Goal: Task Accomplishment & Management: Manage account settings

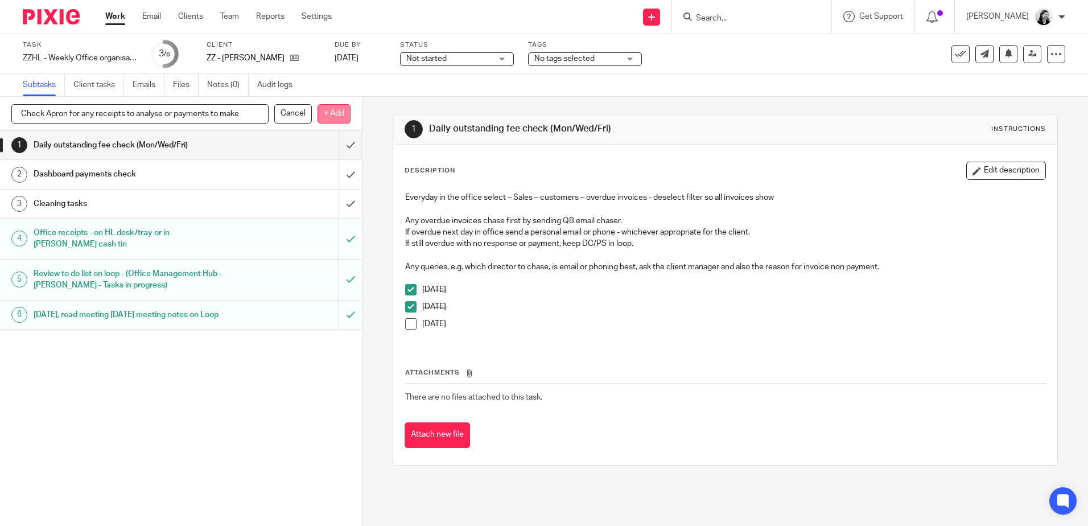
type input "Check Apron for any receipts to analyse or payments to make"
click at [335, 114] on p "+ Add" at bounding box center [334, 113] width 33 height 19
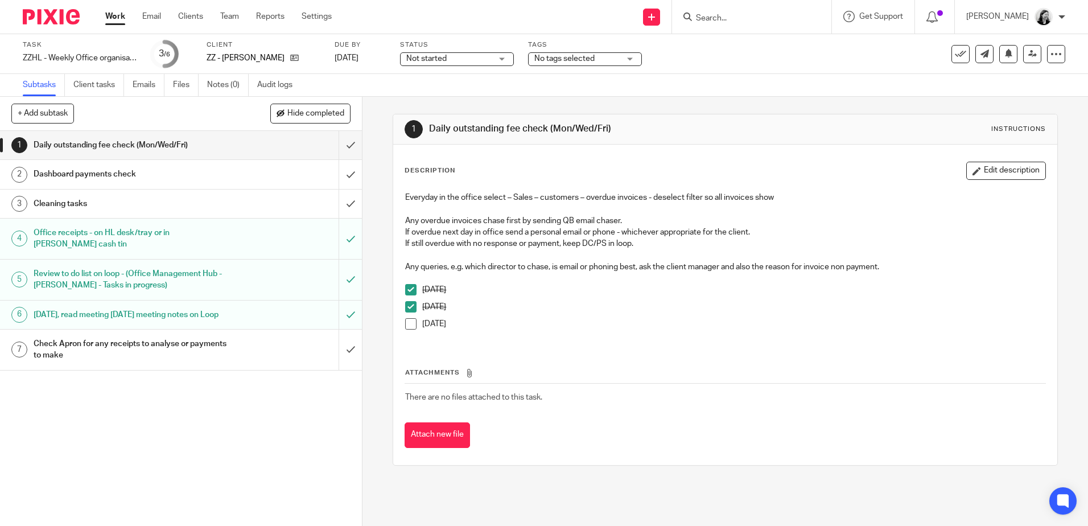
click at [249, 355] on div "Check Apron for any receipts to analyse or payments to make" at bounding box center [181, 349] width 294 height 29
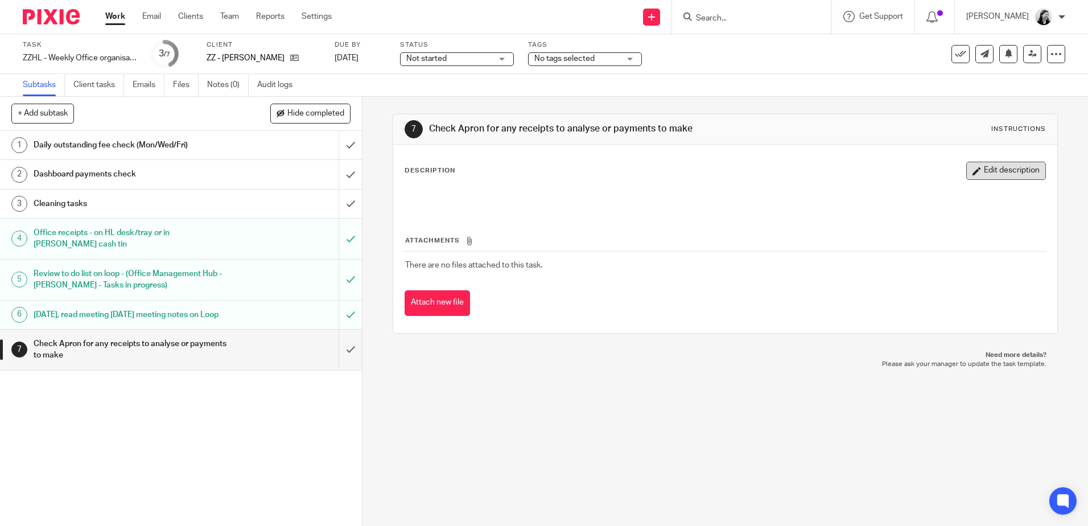
click at [978, 172] on button "Edit description" at bounding box center [1006, 171] width 80 height 18
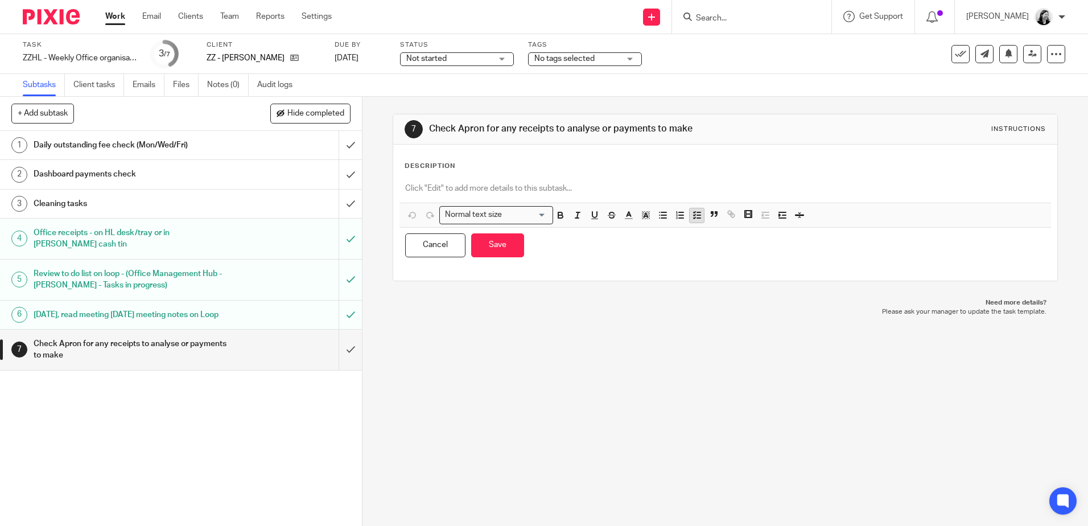
click at [693, 216] on icon "button" at bounding box center [697, 215] width 10 height 10
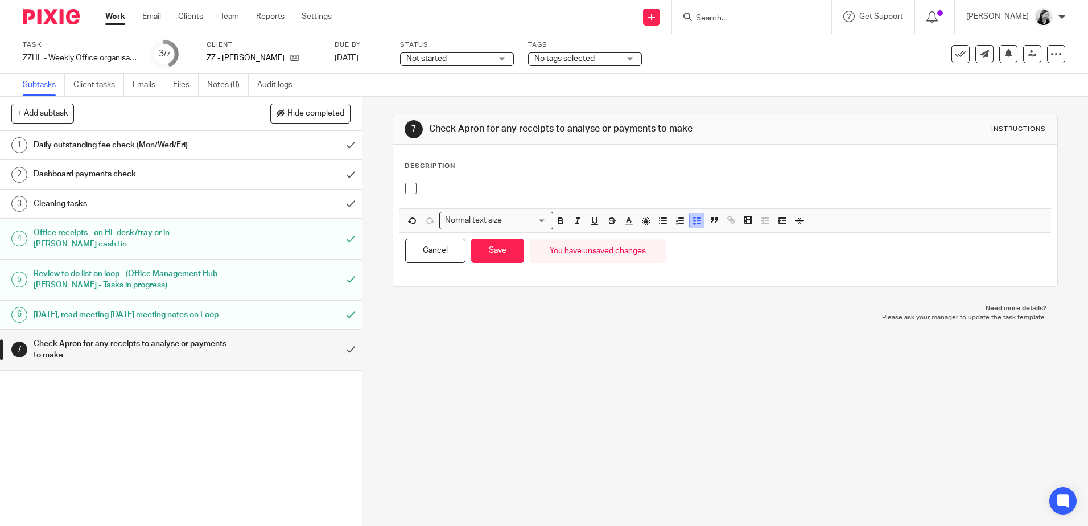
click at [693, 216] on icon "button" at bounding box center [697, 221] width 10 height 10
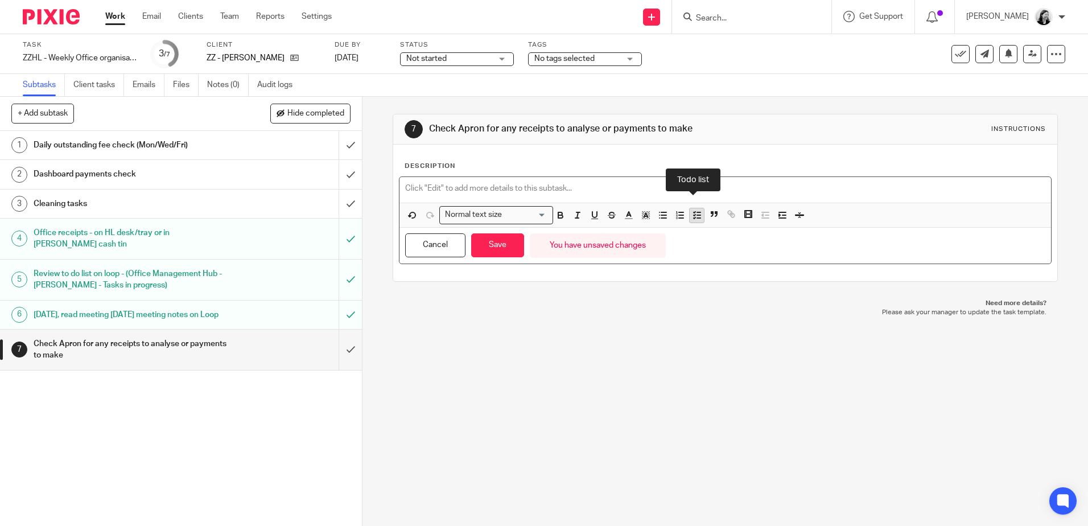
click at [698, 219] on icon "button" at bounding box center [697, 215] width 10 height 10
click at [692, 219] on icon "button" at bounding box center [697, 215] width 10 height 10
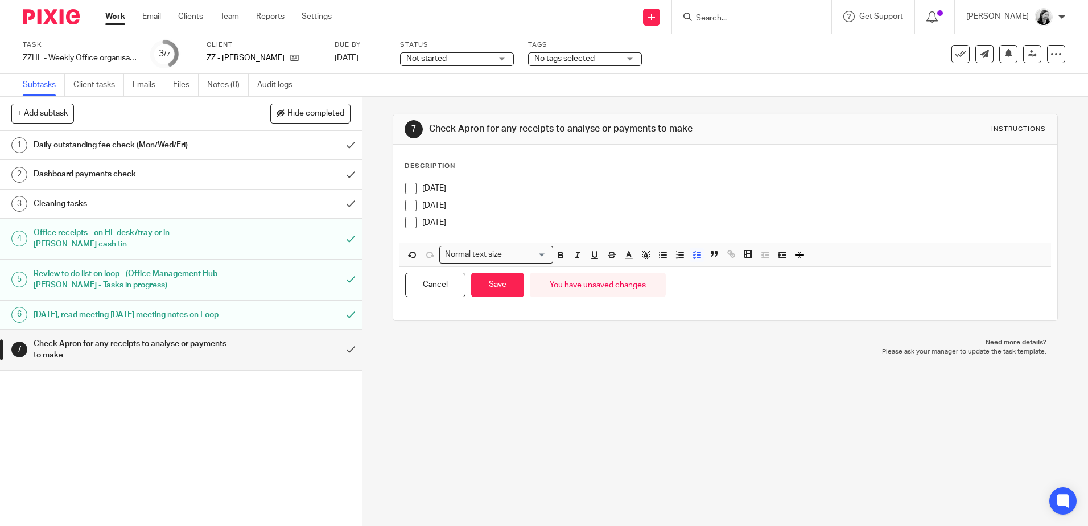
click at [480, 301] on div "Cancel Save You have unsaved changes" at bounding box center [724, 285] width 651 height 36
click at [484, 292] on button "Save" at bounding box center [497, 285] width 53 height 24
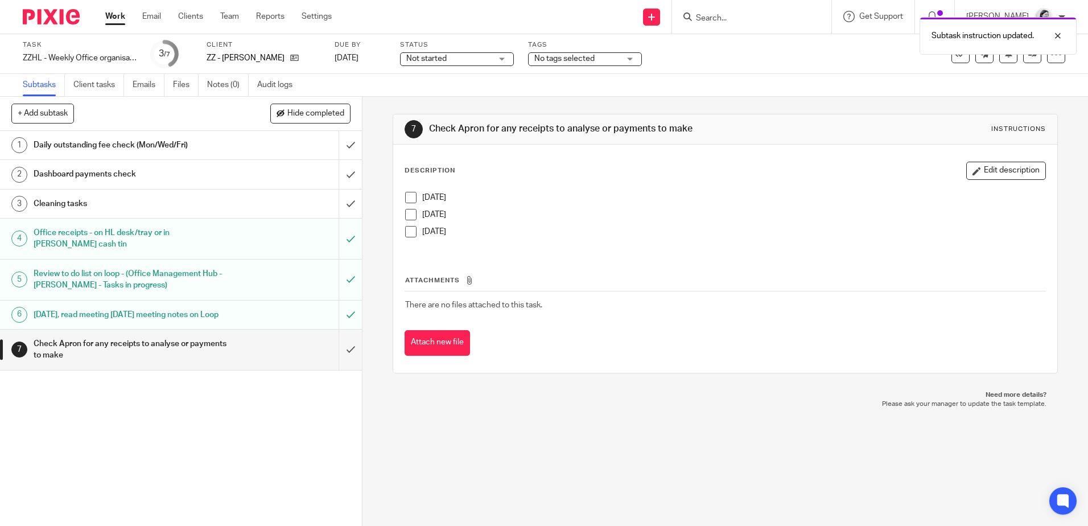
click at [113, 364] on h1 "Check Apron for any receipts to analyse or payments to make" at bounding box center [132, 349] width 196 height 29
drag, startPoint x: 691, startPoint y: 125, endPoint x: 429, endPoint y: 134, distance: 262.5
click at [429, 134] on h1 "Check Apron for any receipts to analyse or payments to make" at bounding box center [589, 129] width 320 height 12
click at [667, 193] on p "[DATE]" at bounding box center [733, 197] width 623 height 11
drag, startPoint x: 707, startPoint y: 130, endPoint x: 428, endPoint y: 134, distance: 279.4
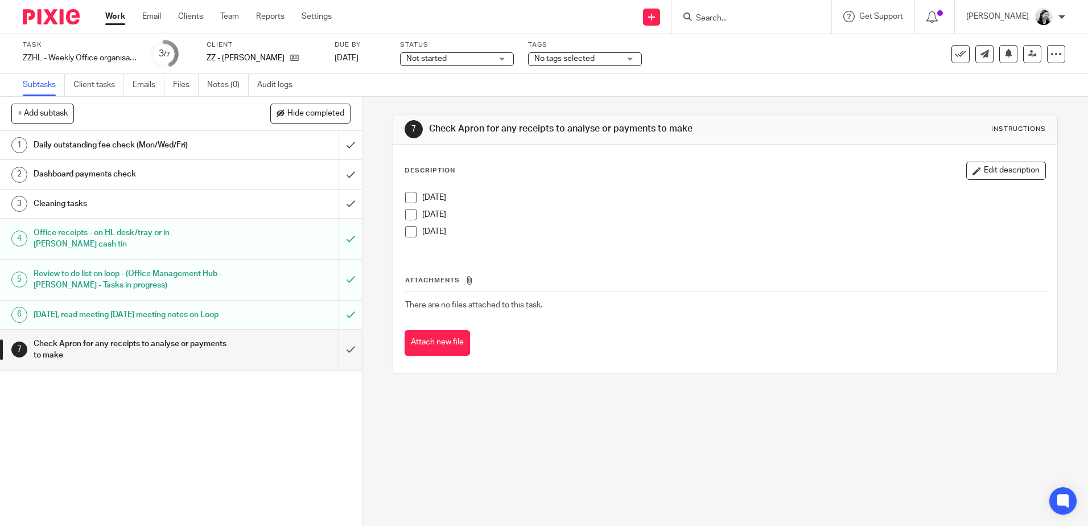
click at [429, 134] on h1 "Check Apron for any receipts to analyse or payments to make" at bounding box center [589, 129] width 320 height 12
copy h1 "Check Apron for any receipts to analyse or payments to make"
click at [761, 21] on input "Search" at bounding box center [746, 19] width 102 height 10
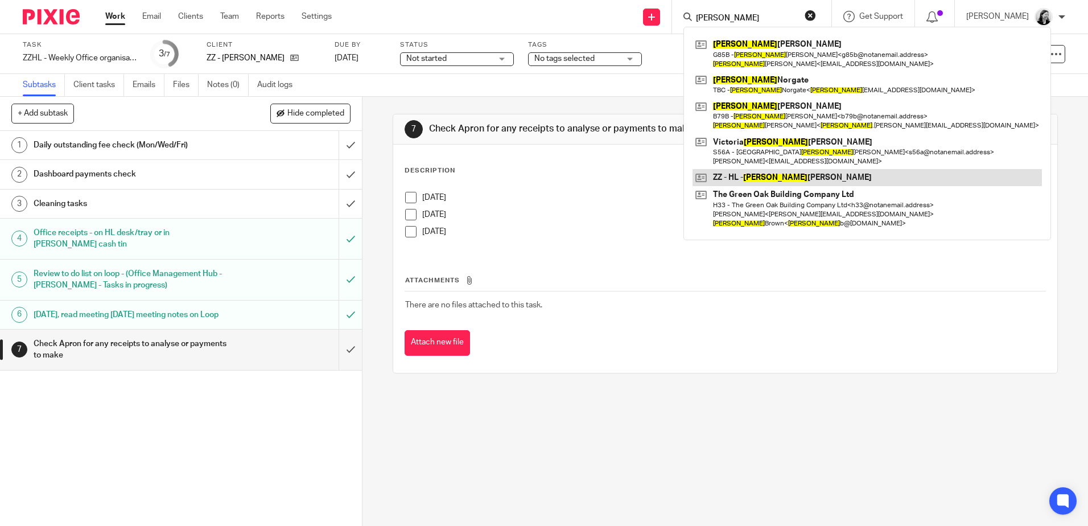
type input "[PERSON_NAME]"
click at [802, 176] on link at bounding box center [867, 177] width 349 height 17
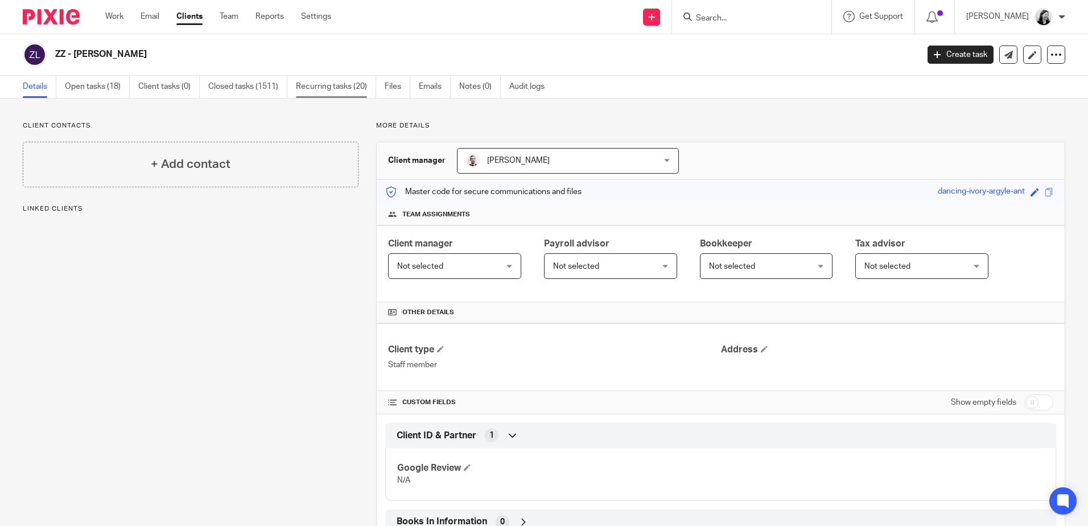
click at [352, 86] on link "Recurring tasks (20)" at bounding box center [336, 87] width 80 height 22
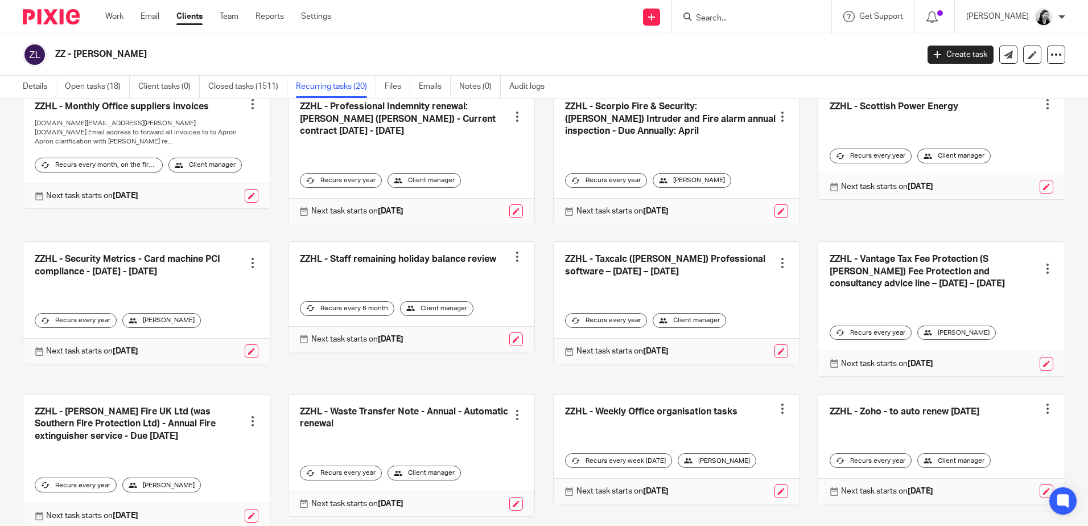
scroll to position [434, 0]
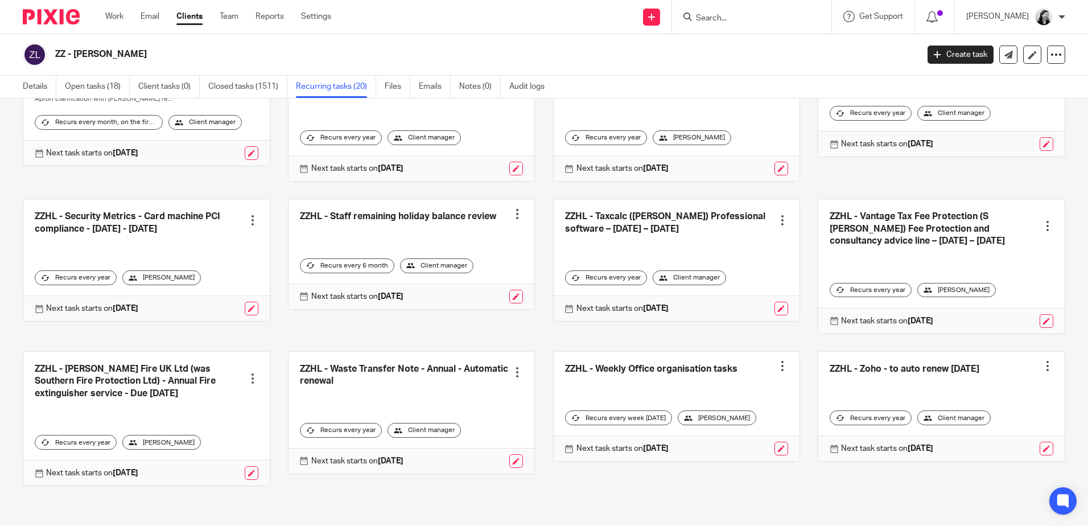
click at [701, 370] on link at bounding box center [677, 407] width 246 height 110
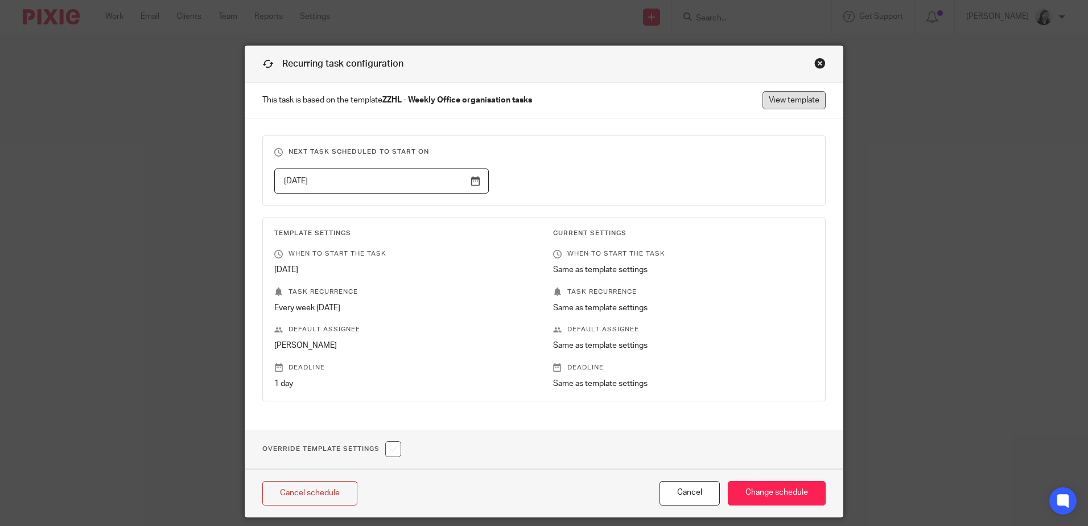
click at [800, 100] on link "View template" at bounding box center [794, 100] width 63 height 18
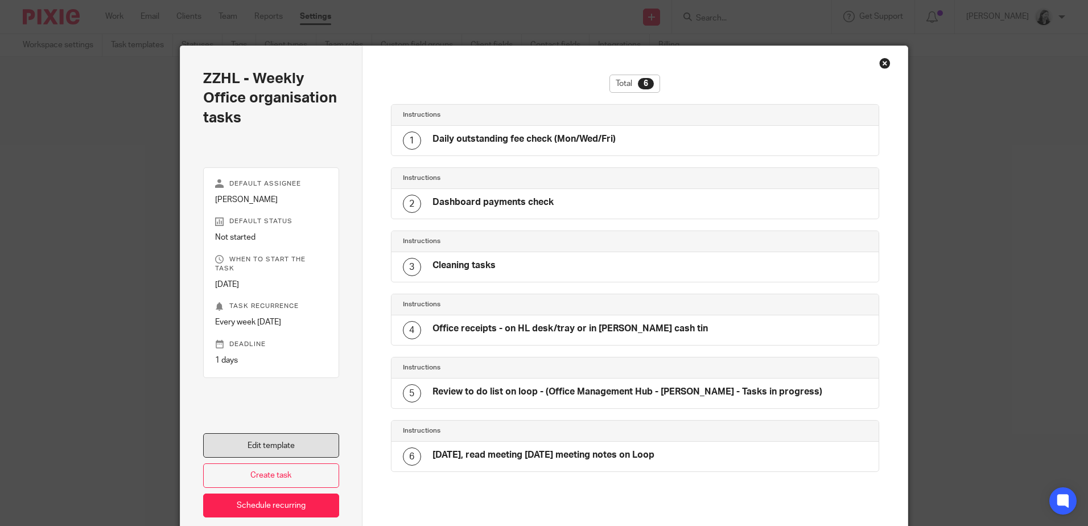
click at [322, 447] on link "Edit template" at bounding box center [271, 445] width 136 height 24
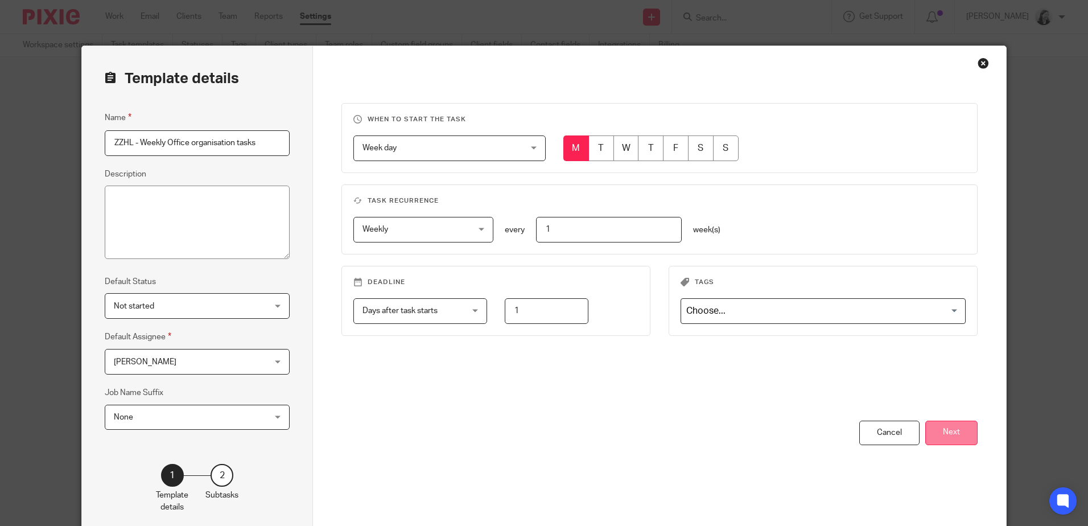
click at [961, 436] on button "Next" at bounding box center [951, 433] width 52 height 24
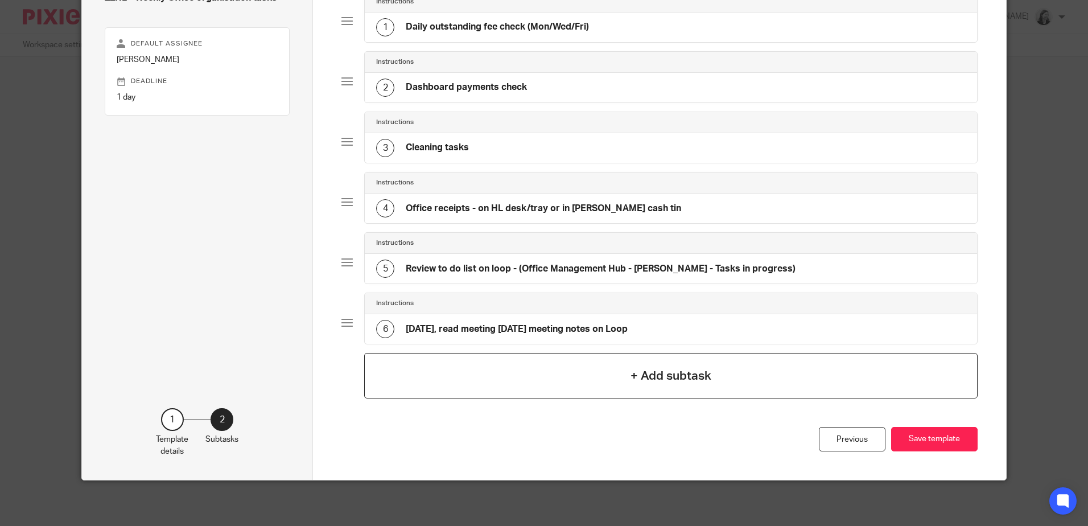
click at [601, 368] on div "+ Add subtask" at bounding box center [670, 376] width 613 height 46
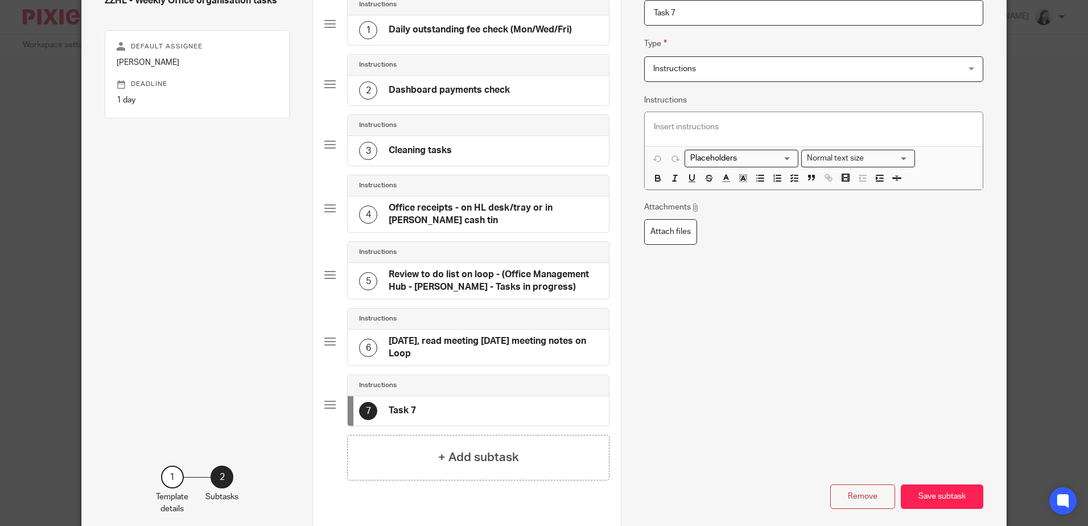
scroll to position [107, 0]
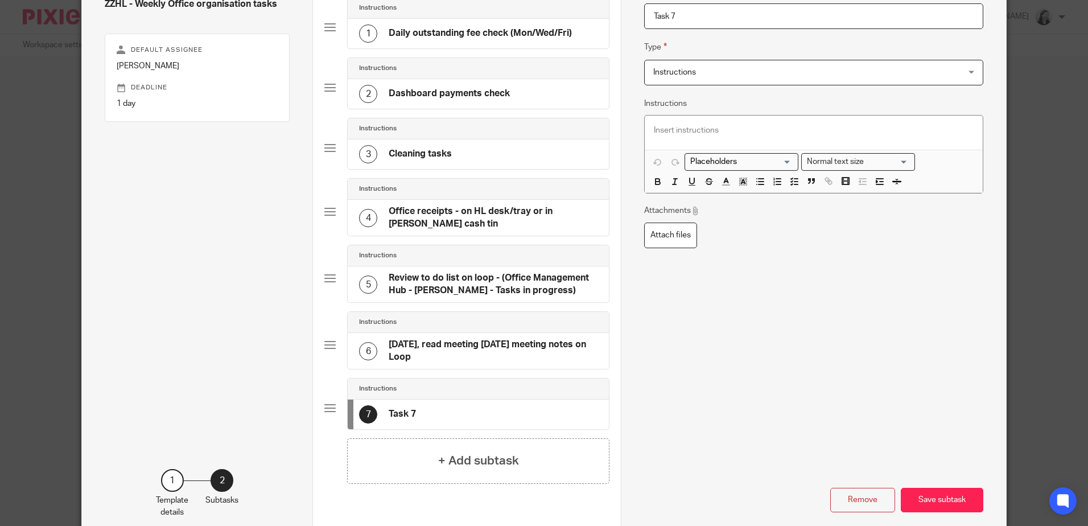
drag, startPoint x: 689, startPoint y: 13, endPoint x: 601, endPoint y: 18, distance: 87.8
click at [567, 11] on div "Subtasks ZZHL - Weekly Office organisation tasks Default assignee [PERSON_NAME]…" at bounding box center [544, 239] width 924 height 601
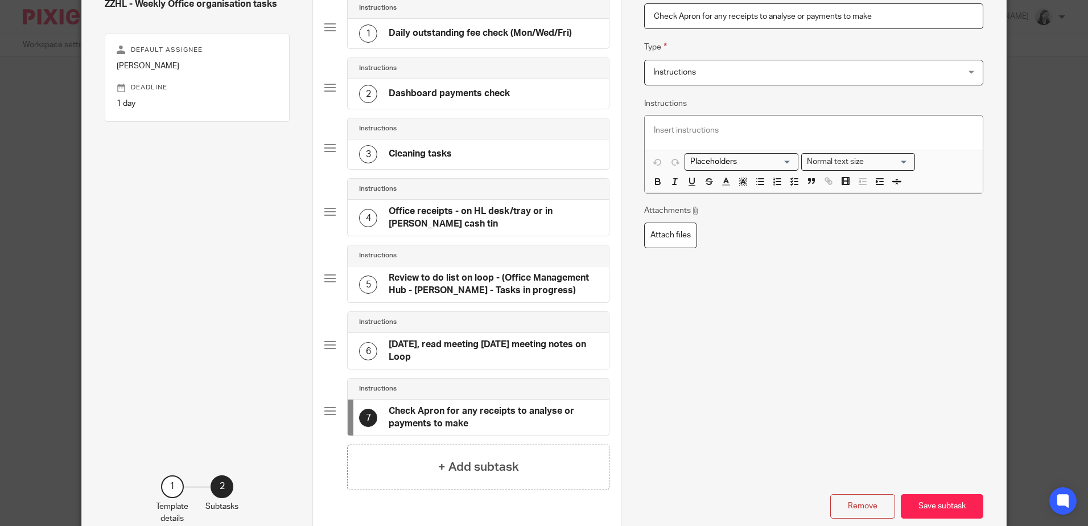
type input "Check Apron for any receipts to analyse or payments to make"
click at [714, 129] on p at bounding box center [813, 130] width 319 height 11
click at [789, 181] on icon "button" at bounding box center [794, 181] width 10 height 10
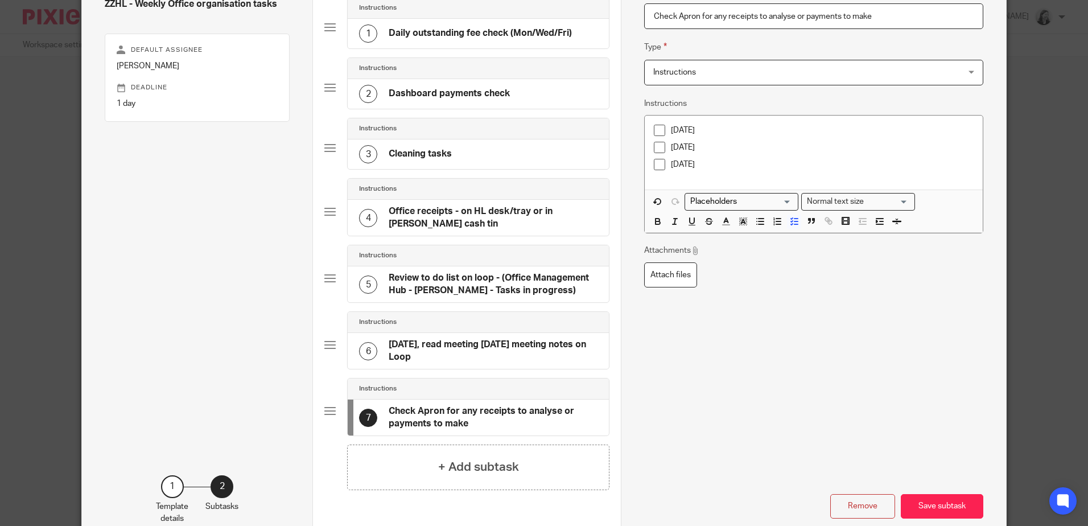
click at [930, 510] on button "Save subtask" at bounding box center [942, 506] width 83 height 24
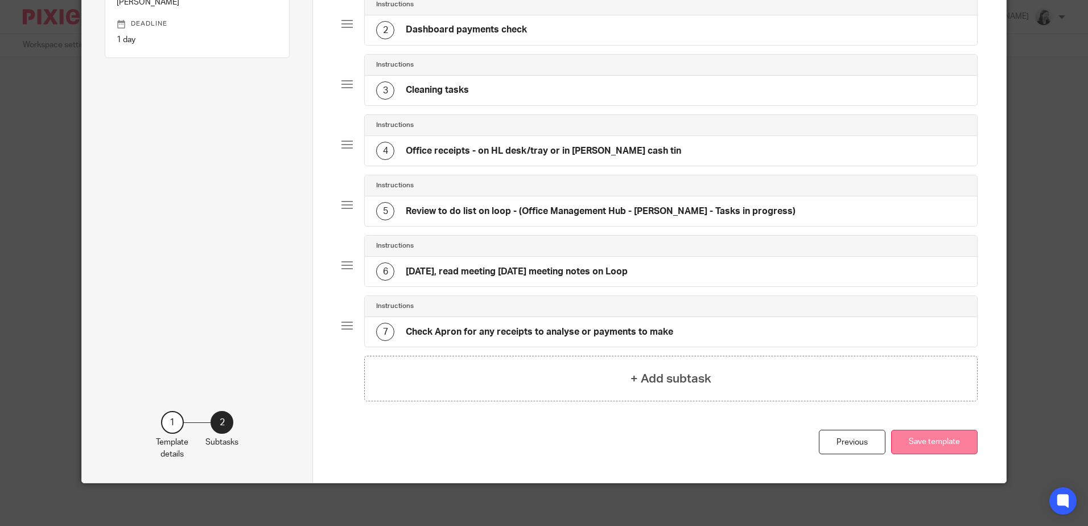
scroll to position [174, 0]
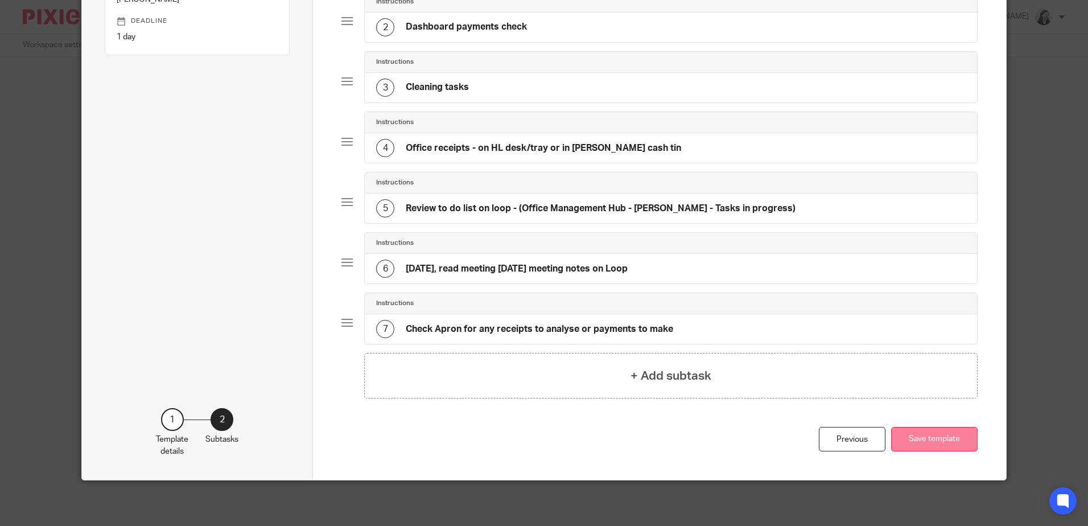
click at [929, 427] on button "Save template" at bounding box center [934, 439] width 86 height 24
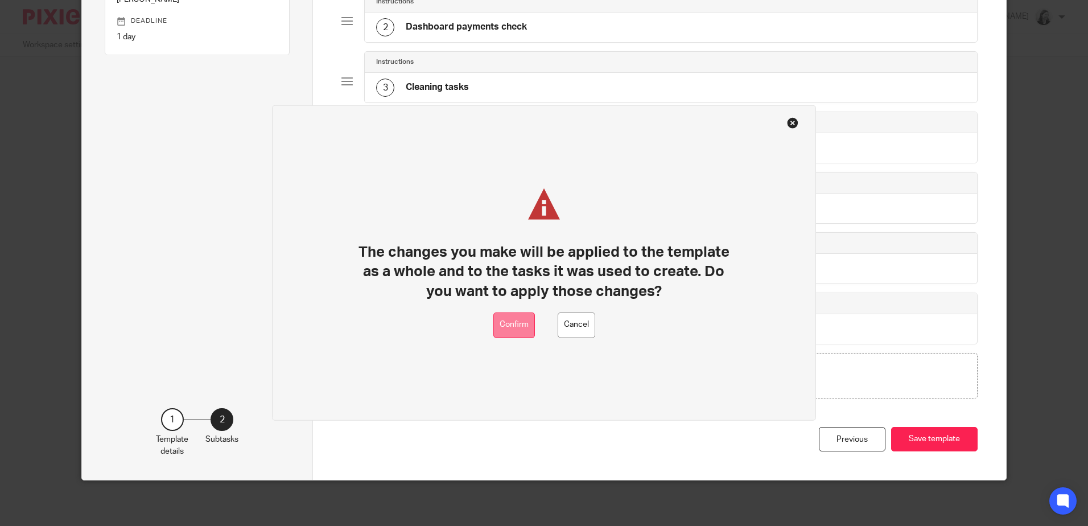
click at [509, 325] on button "Confirm" at bounding box center [514, 325] width 42 height 26
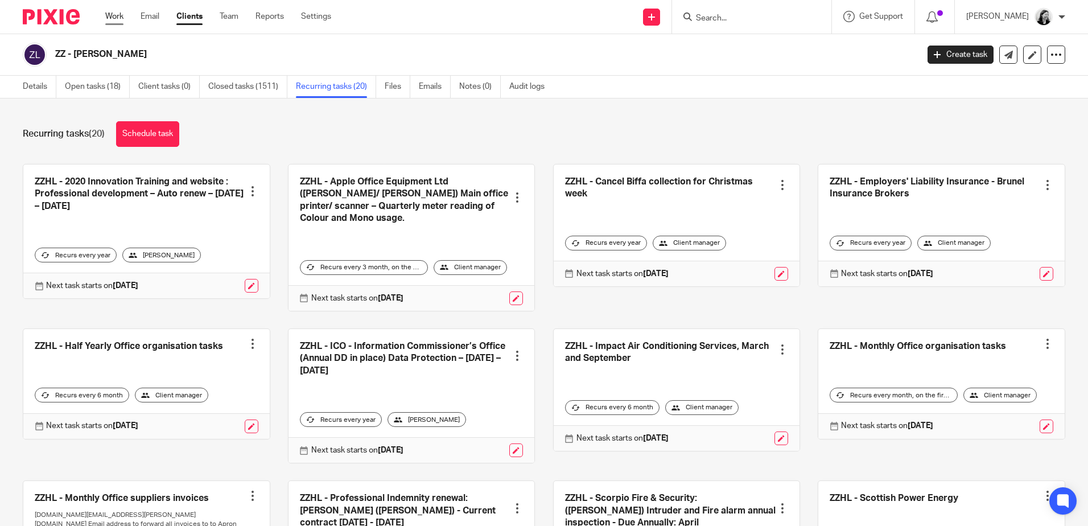
click at [123, 13] on link "Work" at bounding box center [114, 16] width 18 height 11
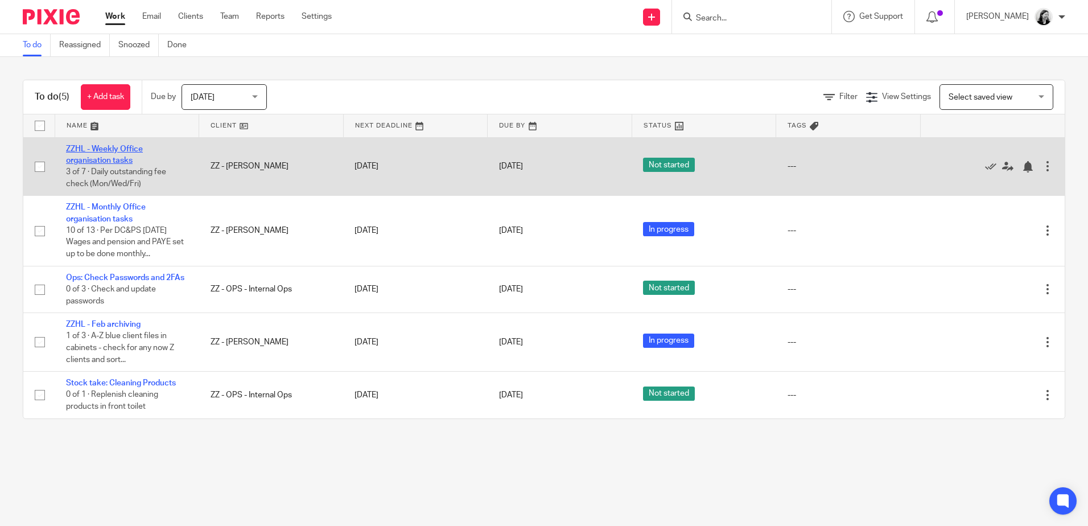
click at [121, 145] on link "ZZHL - Weekly Office organisation tasks" at bounding box center [104, 154] width 77 height 19
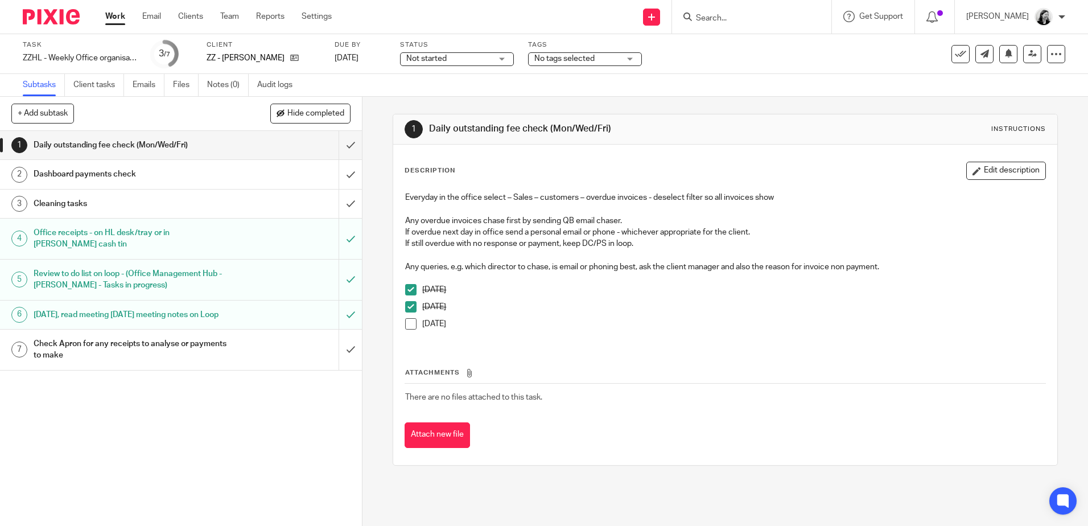
click at [443, 59] on span "Not started" at bounding box center [426, 59] width 40 height 8
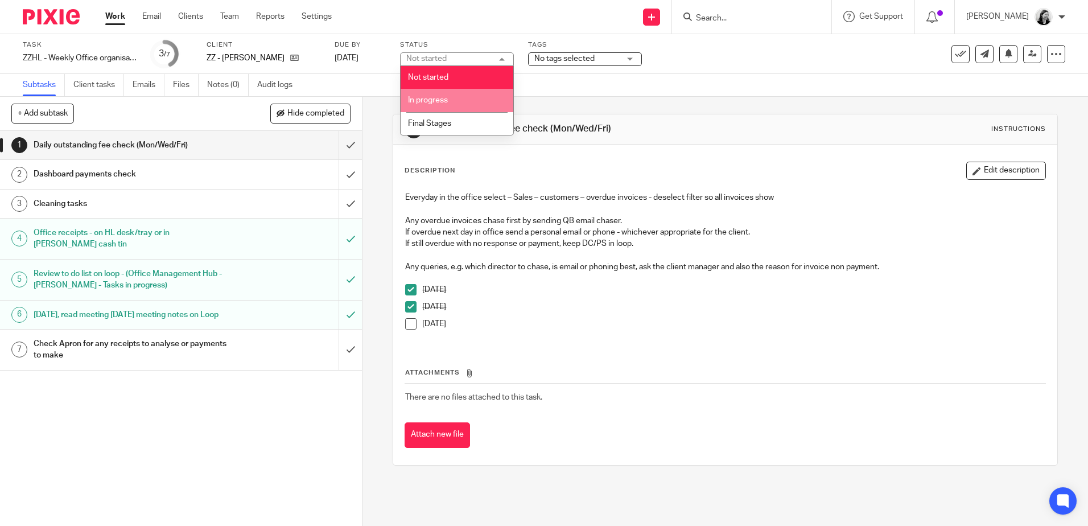
click at [439, 98] on span "In progress" at bounding box center [428, 100] width 40 height 8
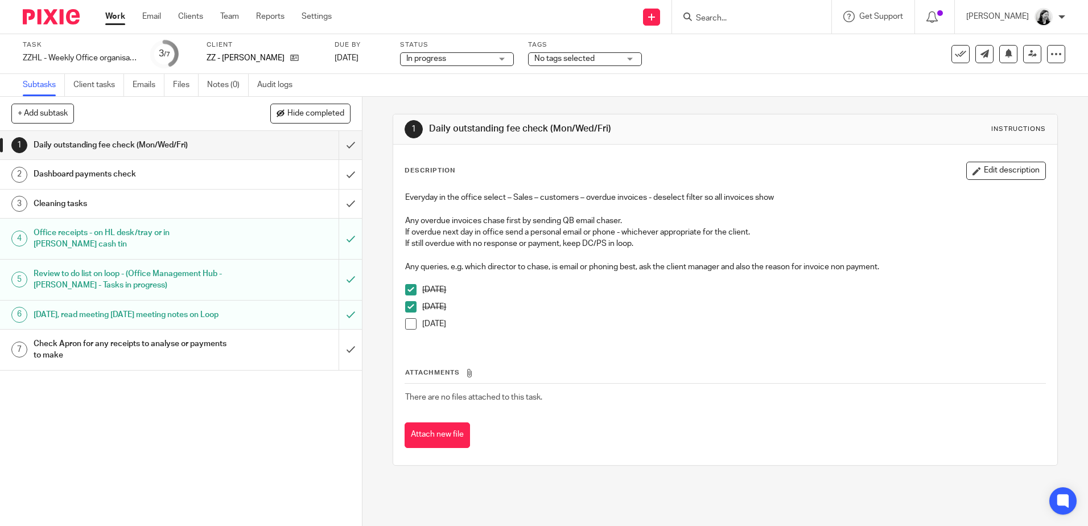
click at [176, 350] on h1 "Check Apron for any receipts to analyse or payments to make" at bounding box center [132, 349] width 196 height 29
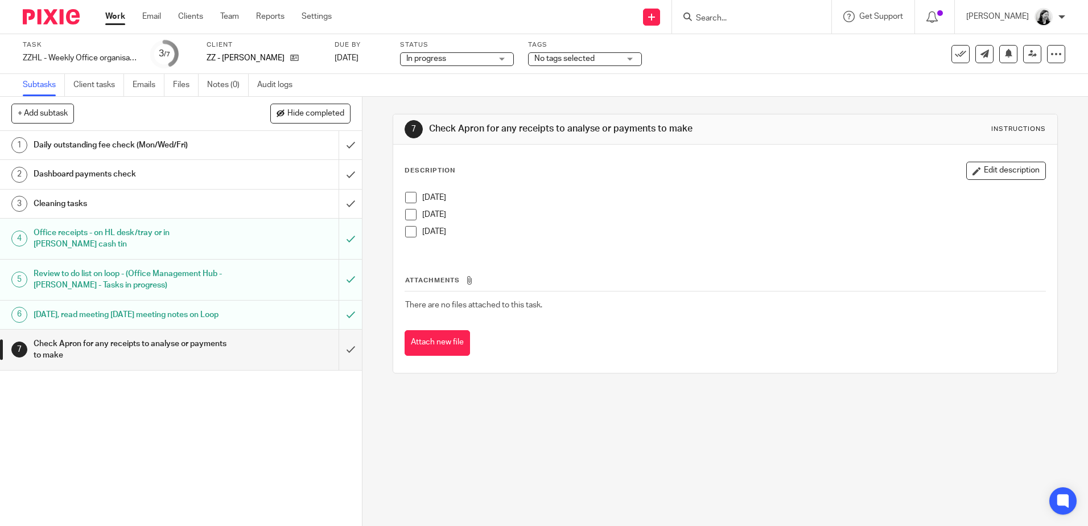
click at [406, 194] on span at bounding box center [410, 197] width 11 height 11
click at [195, 14] on link "Clients" at bounding box center [190, 16] width 25 height 11
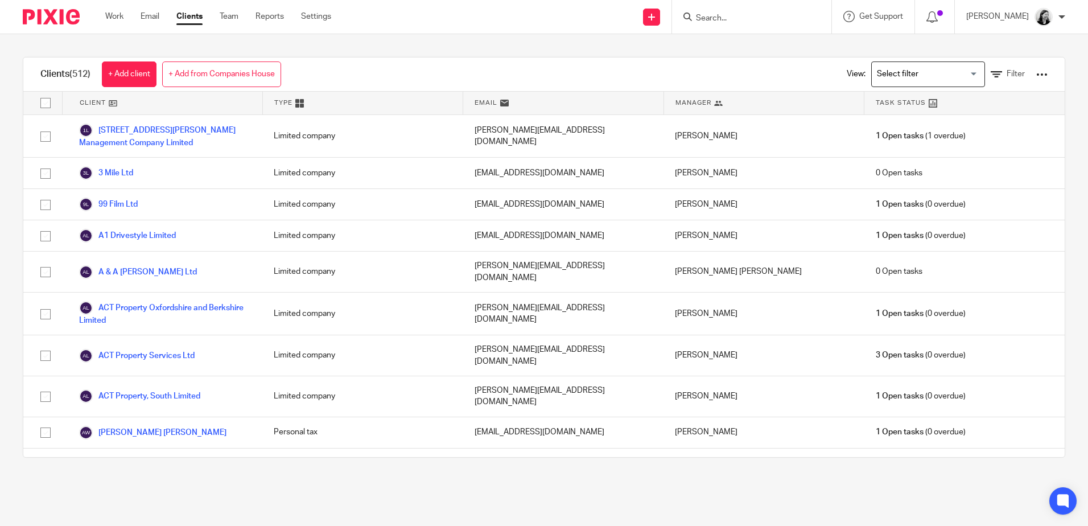
click at [897, 78] on input "Search for option" at bounding box center [925, 74] width 105 height 20
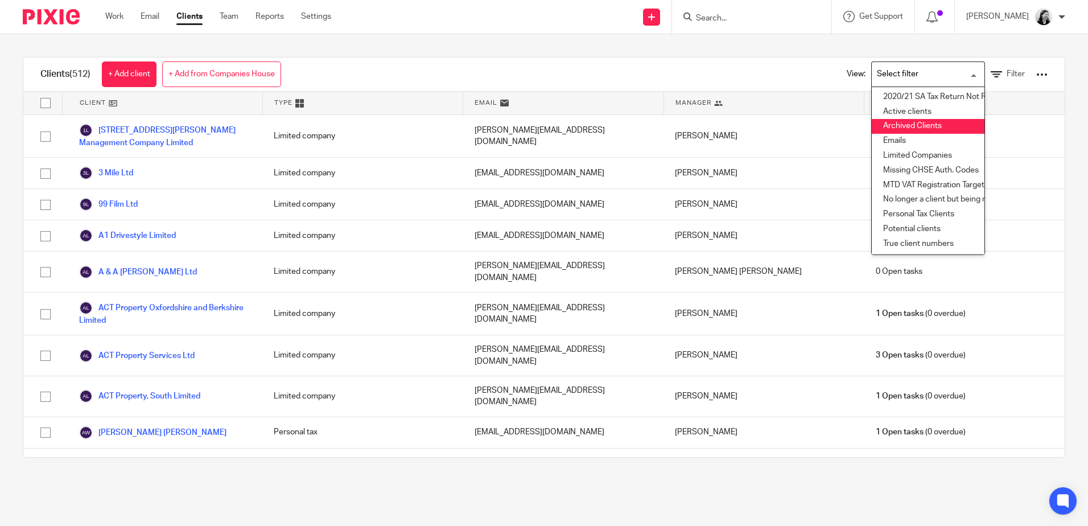
click at [912, 128] on li "Archived Clients" at bounding box center [928, 126] width 113 height 15
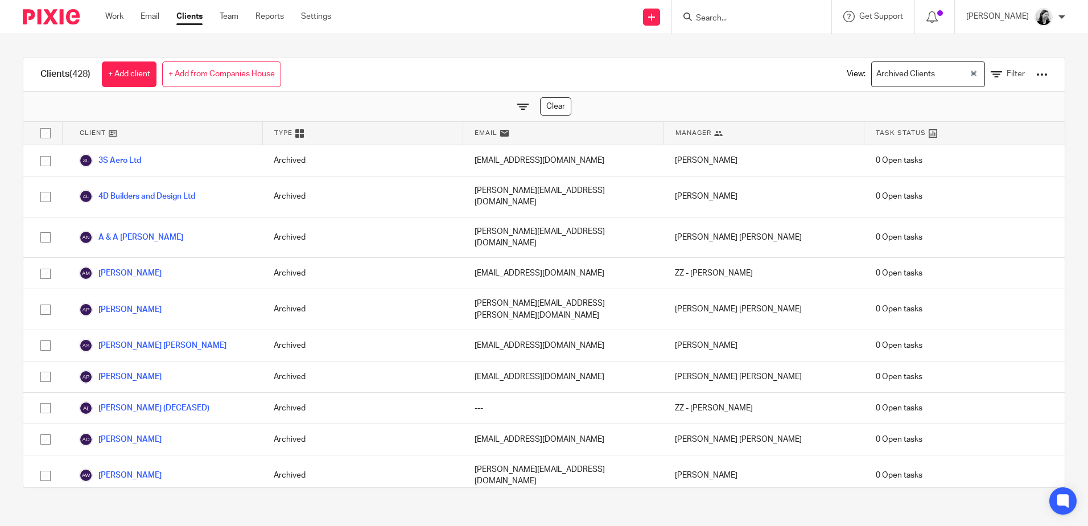
click at [1036, 69] on div at bounding box center [1041, 74] width 11 height 11
click at [991, 75] on icon at bounding box center [996, 74] width 11 height 11
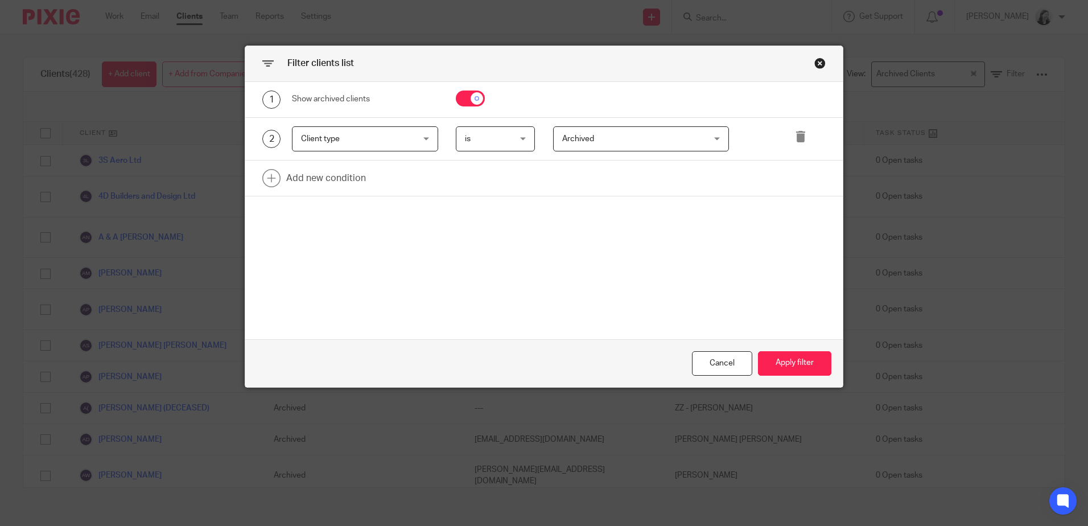
click at [354, 143] on span "Client type" at bounding box center [355, 139] width 109 height 24
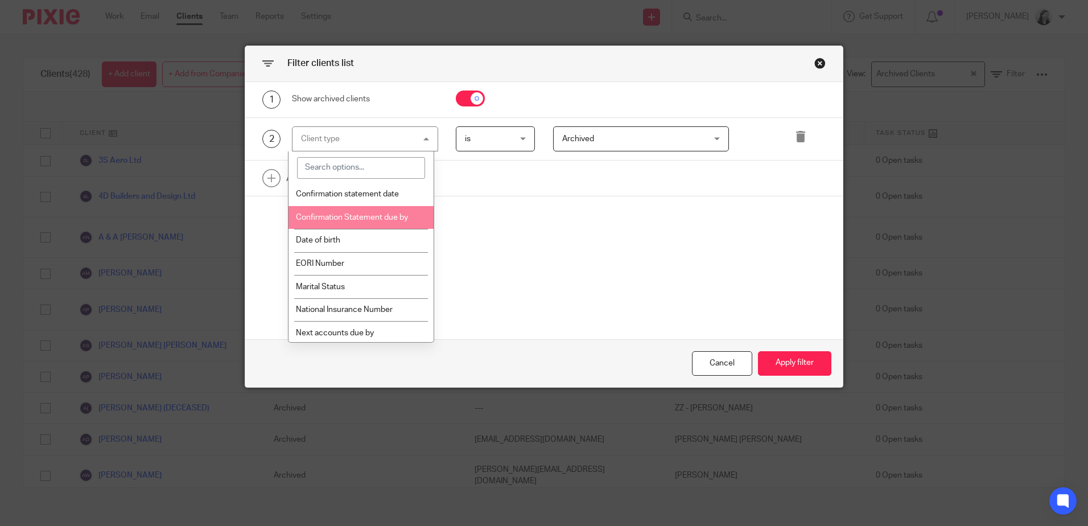
scroll to position [569, 0]
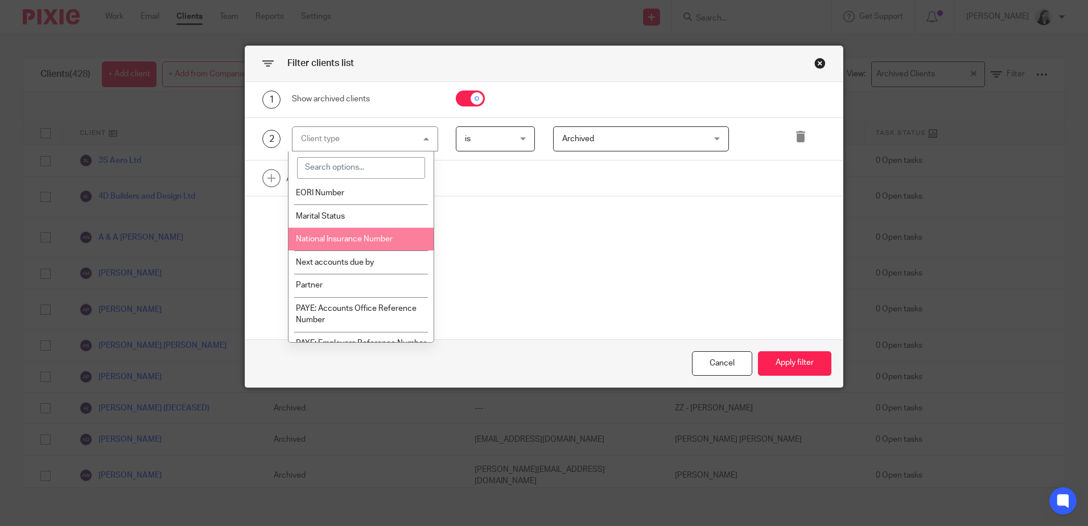
click at [807, 18] on div "Filter clients list 1 Show archived clients 2 Client type Client type Name Emai…" at bounding box center [544, 263] width 1088 height 526
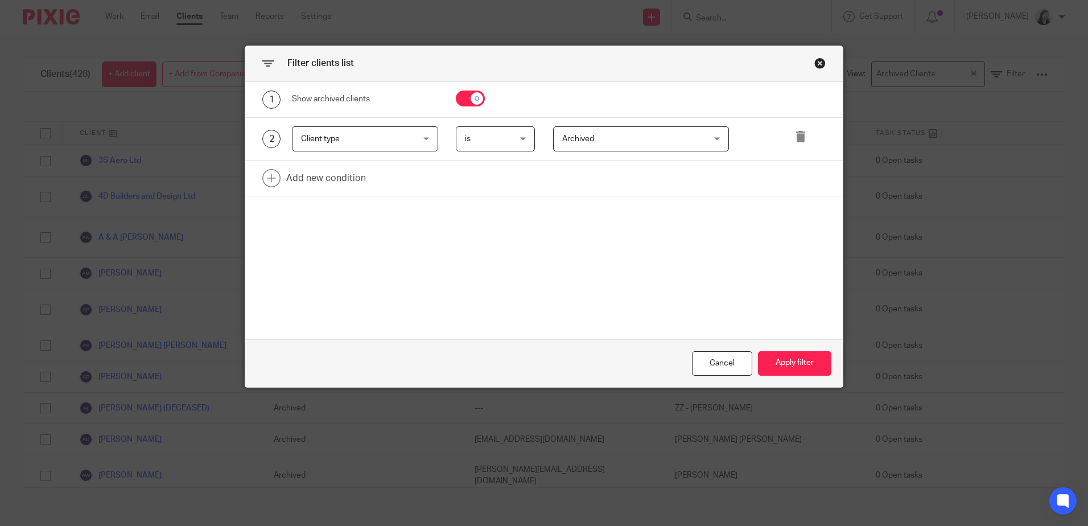
click at [814, 62] on div "Close this dialog window" at bounding box center [819, 62] width 11 height 11
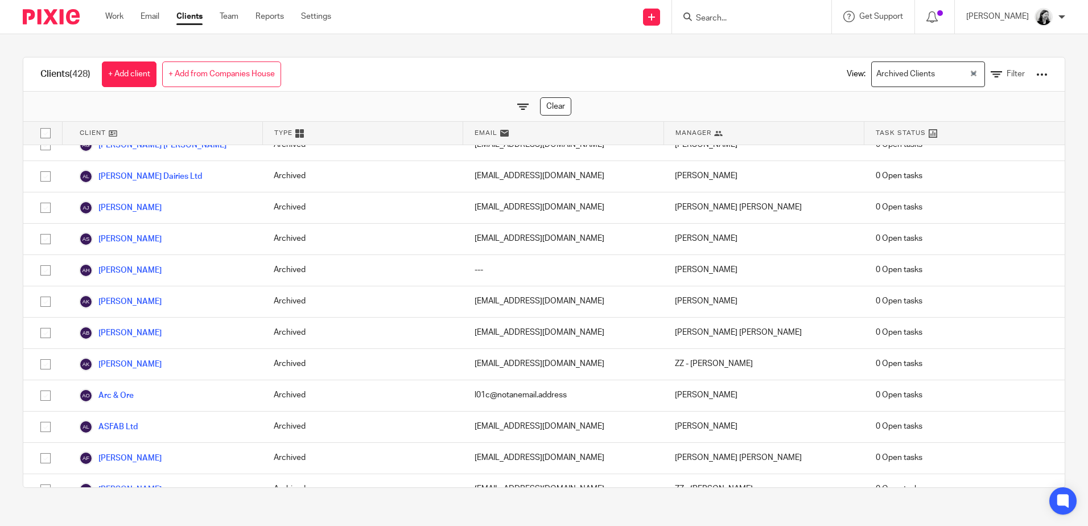
scroll to position [626, 0]
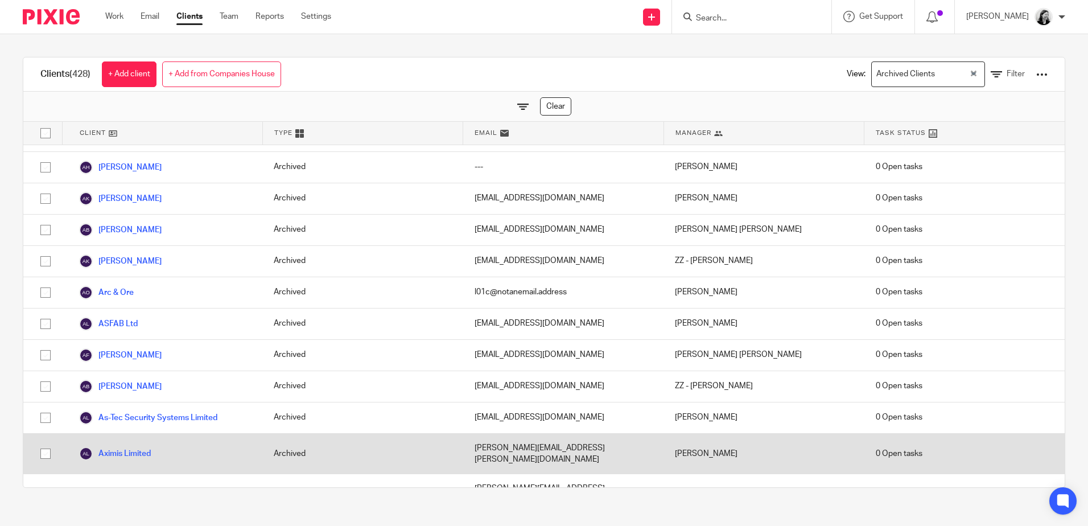
click at [767, 434] on div "[PERSON_NAME]" at bounding box center [764, 454] width 200 height 40
click at [123, 447] on link "Aximis Limited" at bounding box center [115, 454] width 72 height 14
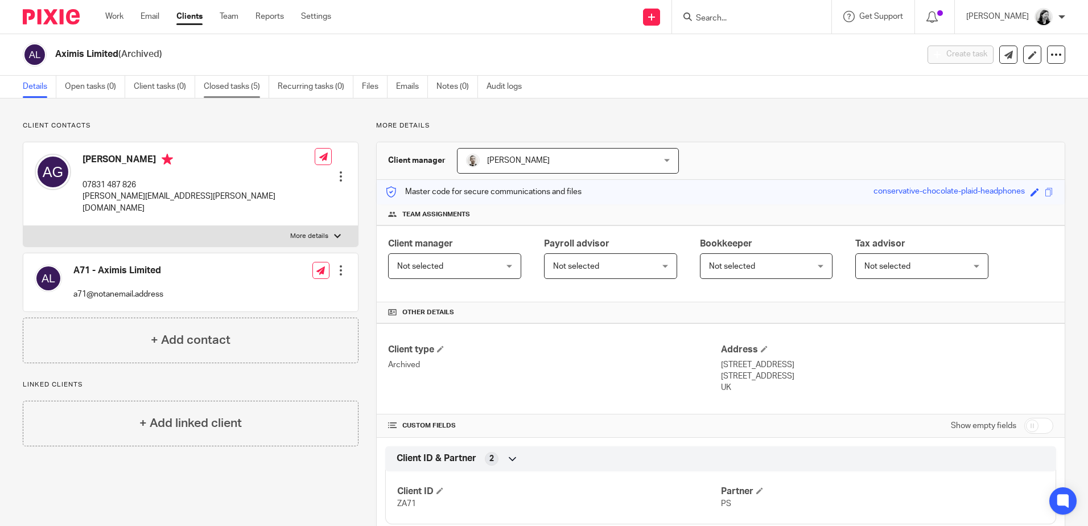
click at [239, 76] on link "Closed tasks (5)" at bounding box center [236, 87] width 65 height 22
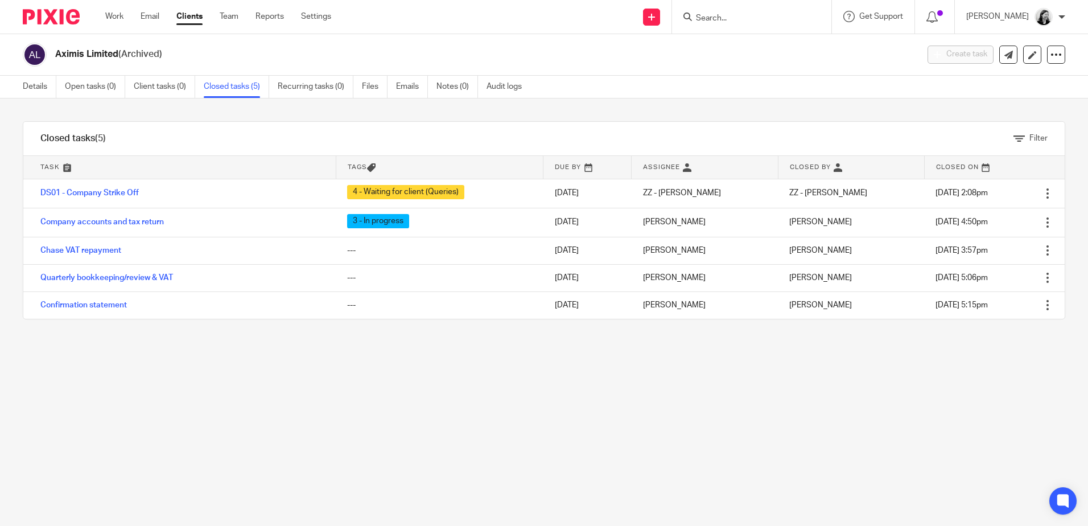
click at [196, 20] on link "Clients" at bounding box center [189, 16] width 26 height 11
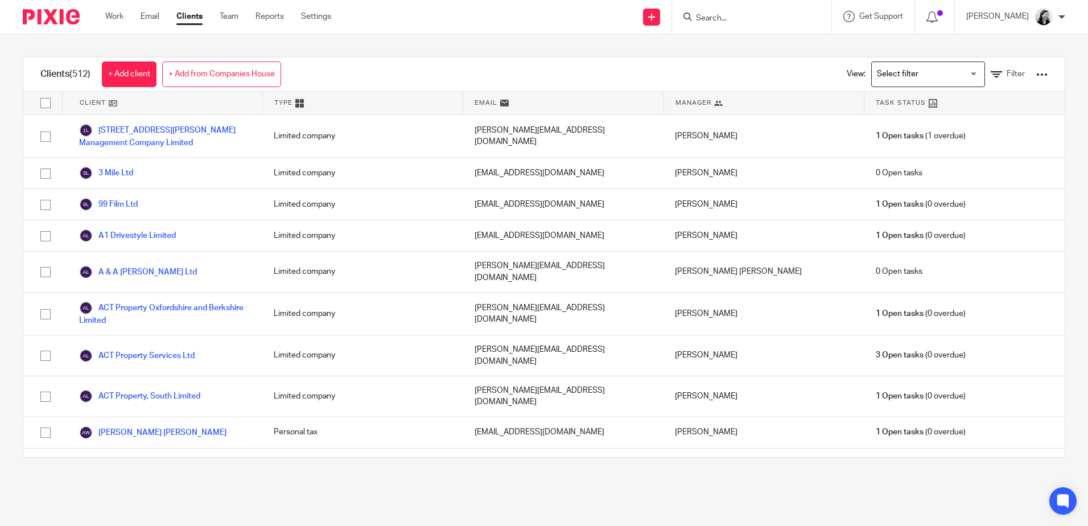
click at [880, 73] on input "Search for option" at bounding box center [925, 74] width 105 height 20
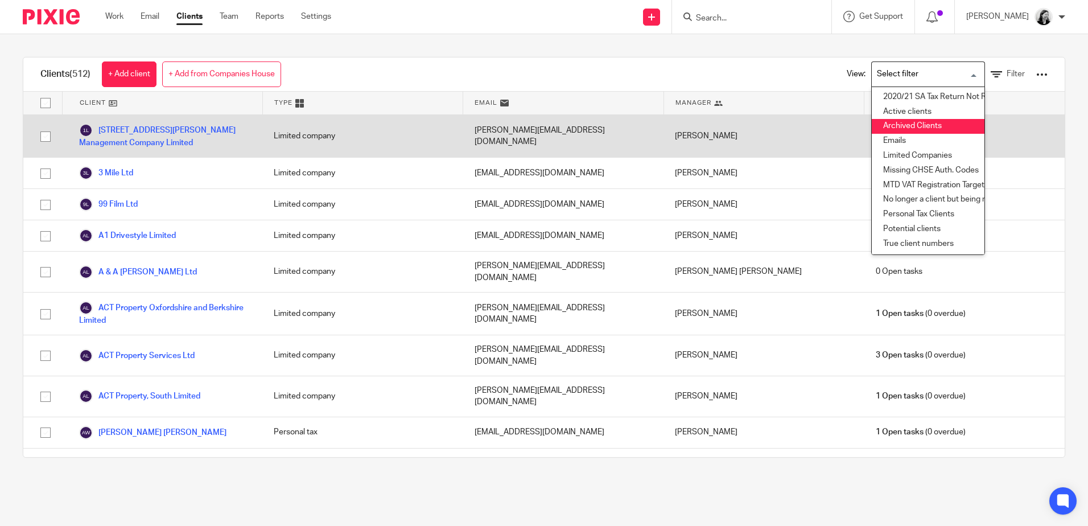
click at [911, 129] on li "Archived Clients" at bounding box center [928, 126] width 113 height 15
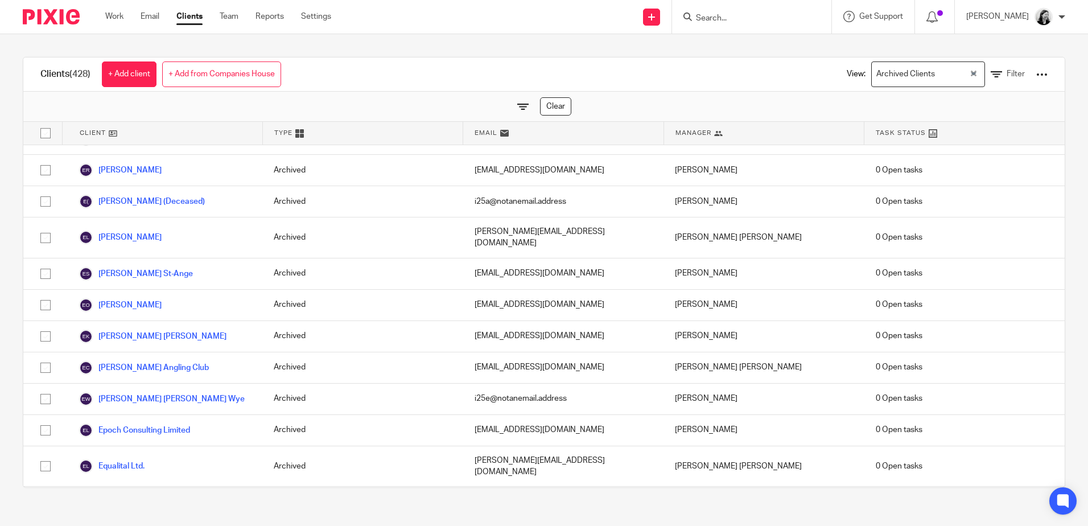
scroll to position [3926, 0]
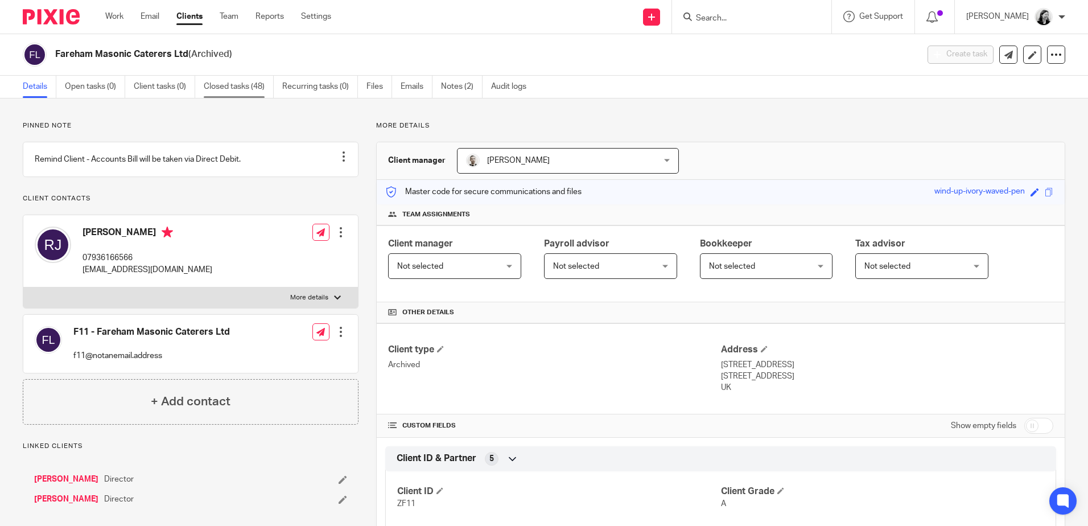
click at [238, 94] on link "Closed tasks (48)" at bounding box center [239, 87] width 70 height 22
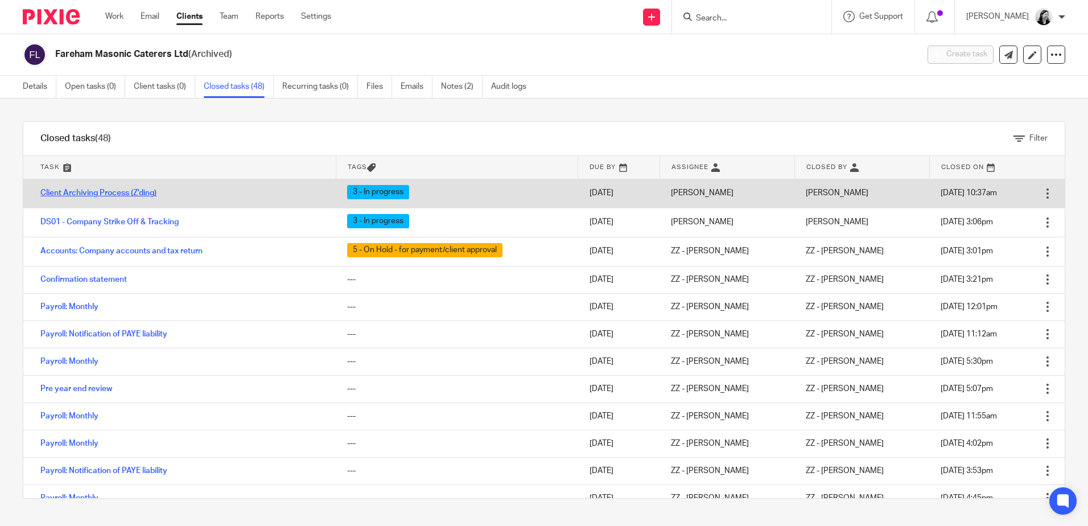
click at [122, 192] on link "Client Archiving Process (Z'ding)" at bounding box center [98, 193] width 116 height 8
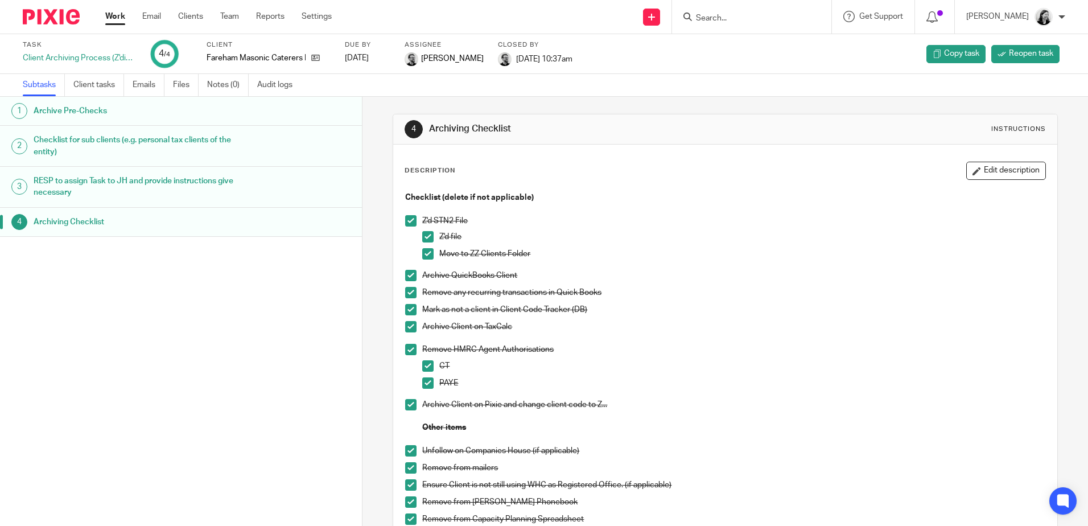
click at [123, 13] on link "Work" at bounding box center [115, 16] width 20 height 11
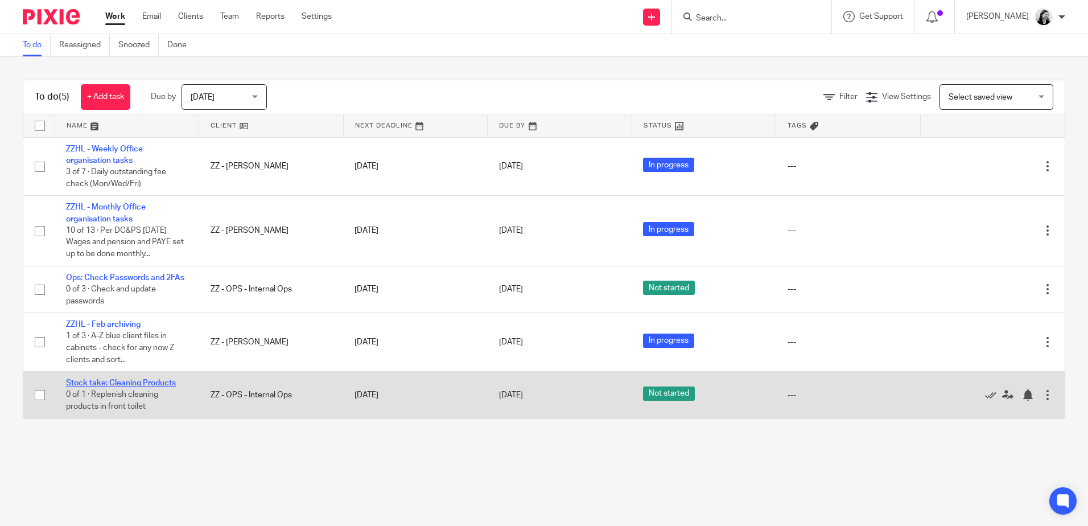
click at [139, 387] on link "Stock take: Cleaning Products" at bounding box center [121, 383] width 110 height 8
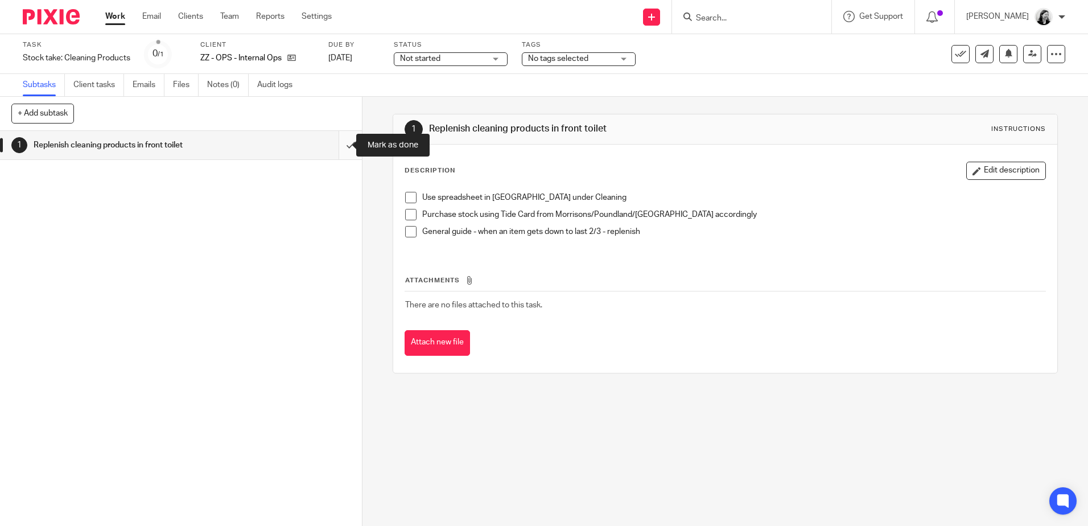
click at [340, 147] on input "submit" at bounding box center [181, 145] width 362 height 28
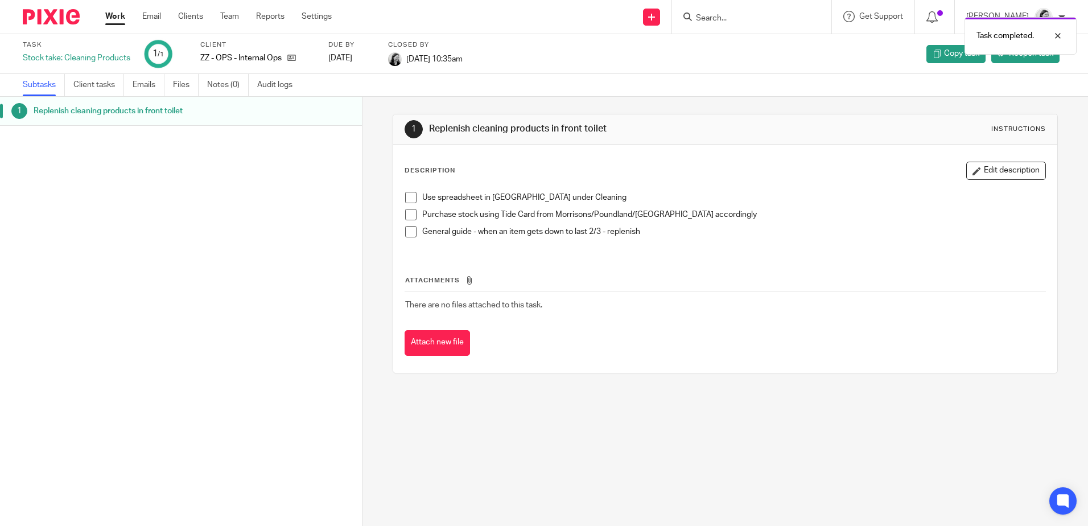
click at [110, 13] on link "Work" at bounding box center [115, 16] width 20 height 11
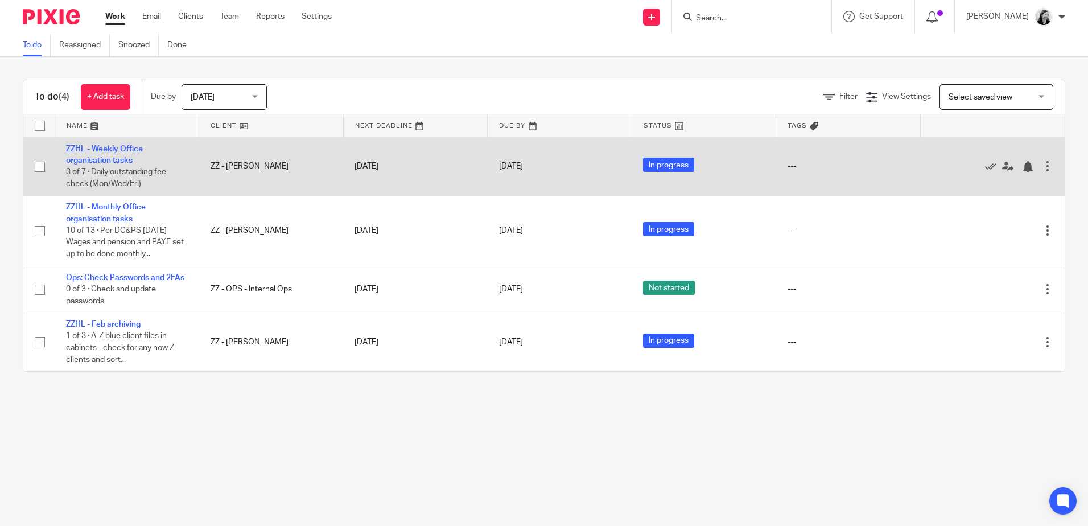
click at [112, 144] on td "ZZHL - Weekly Office organisation tasks 3 of 7 · Daily outstanding fee check (M…" at bounding box center [127, 166] width 145 height 59
click at [112, 146] on link "ZZHL - Weekly Office organisation tasks" at bounding box center [104, 154] width 77 height 19
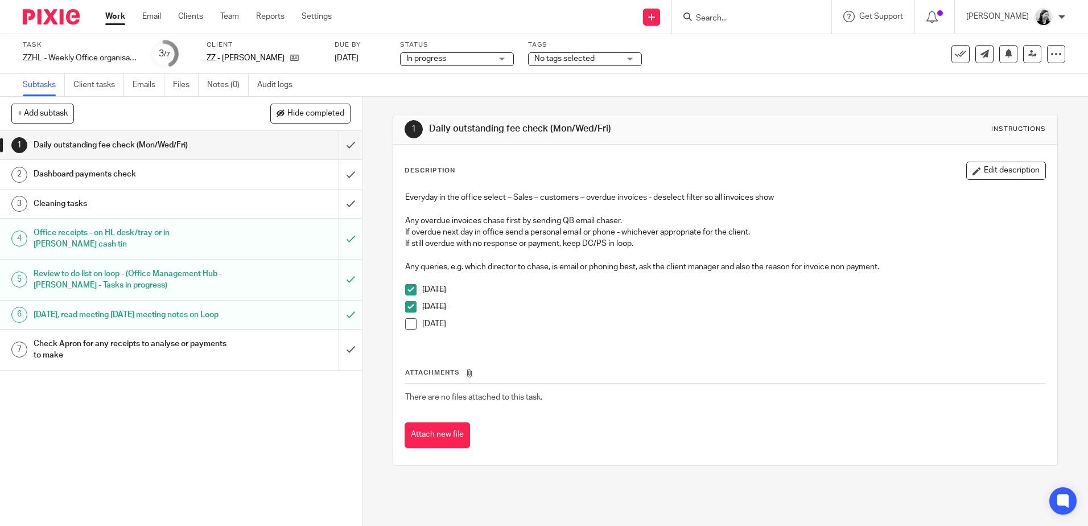
click at [291, 361] on div "Check Apron for any receipts to analyse or payments to make" at bounding box center [181, 349] width 294 height 29
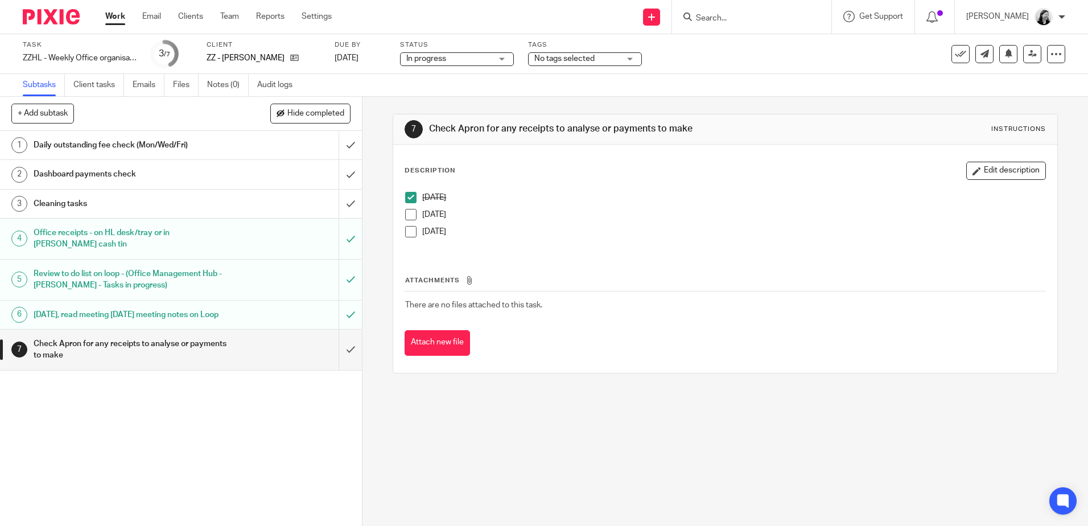
click at [413, 216] on span at bounding box center [410, 214] width 11 height 11
click at [224, 138] on div "Daily outstanding fee check (Mon/Wed/Fri)" at bounding box center [181, 145] width 294 height 17
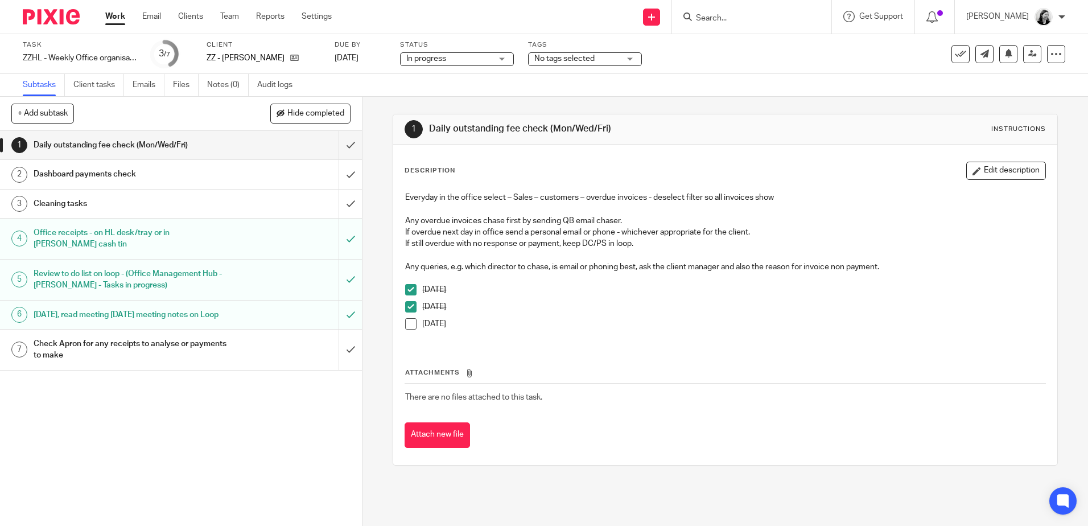
click at [242, 201] on div "Cleaning tasks" at bounding box center [181, 203] width 294 height 17
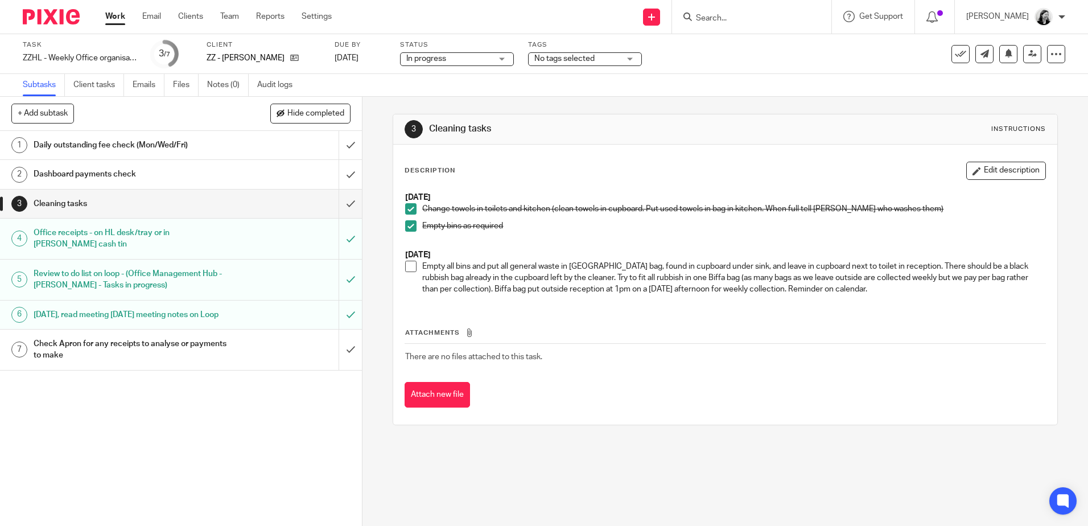
click at [405, 266] on span at bounding box center [410, 266] width 11 height 11
click at [335, 202] on input "submit" at bounding box center [181, 203] width 362 height 28
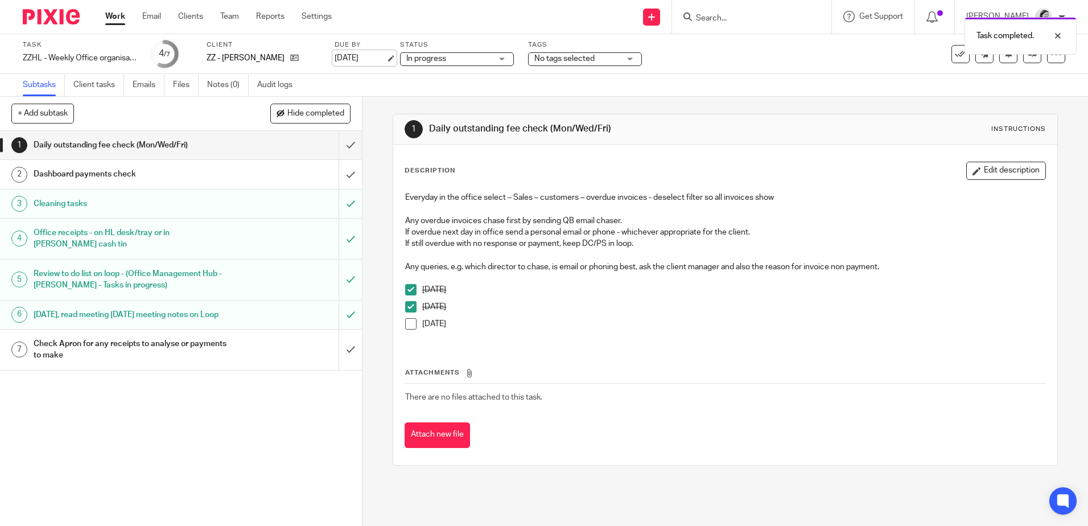
click at [351, 53] on link "[DATE]" at bounding box center [360, 58] width 51 height 12
click at [114, 18] on link "Work" at bounding box center [115, 16] width 20 height 11
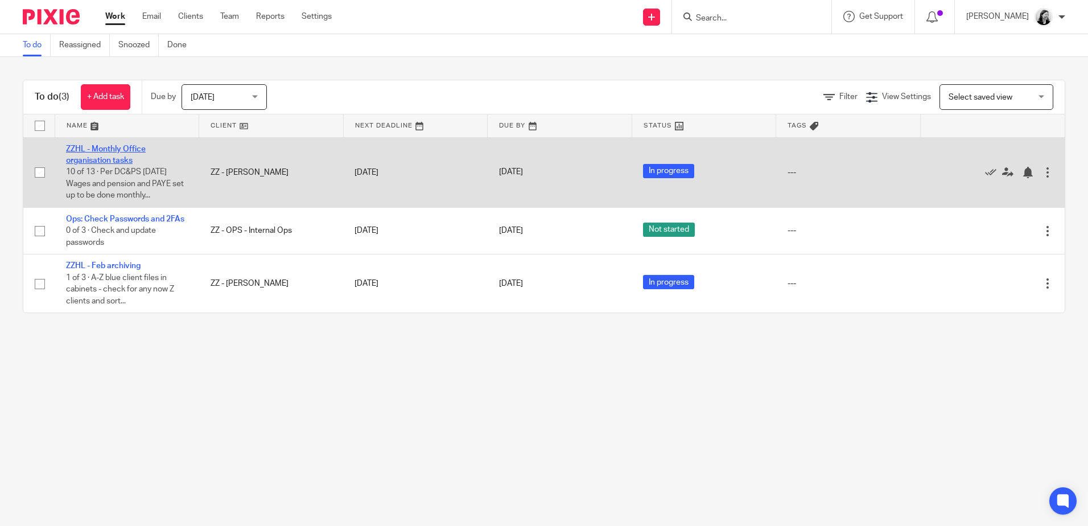
click at [100, 160] on link "ZZHL - Monthly Office organisation tasks" at bounding box center [106, 154] width 80 height 19
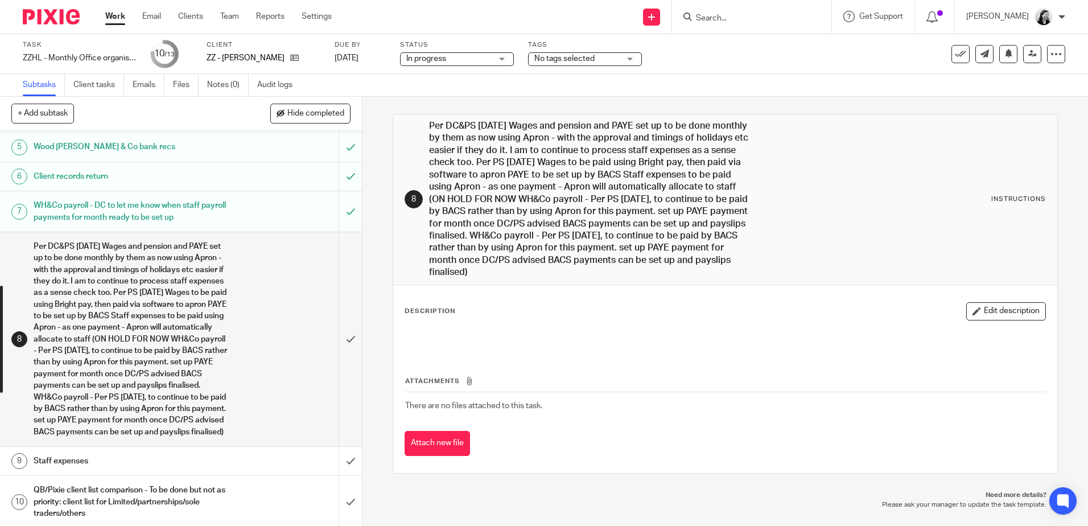
scroll to position [252, 0]
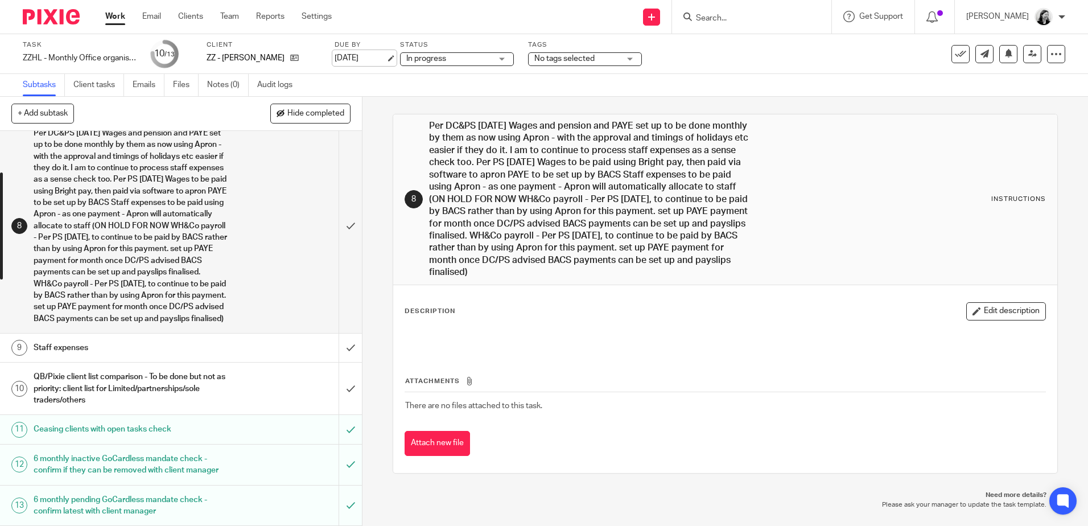
click at [347, 60] on link "[DATE]" at bounding box center [360, 58] width 51 height 12
click at [117, 18] on link "Work" at bounding box center [115, 16] width 20 height 11
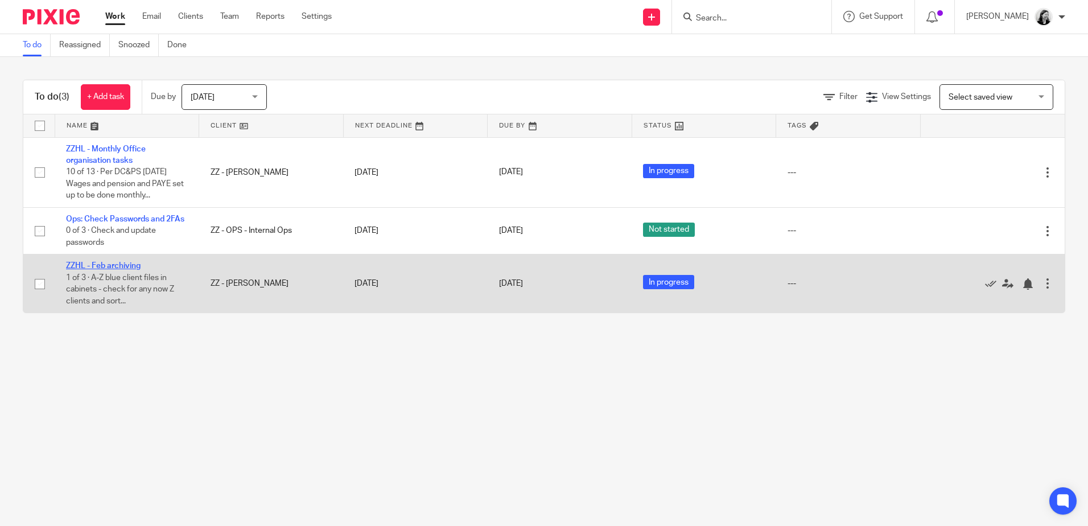
click at [117, 270] on link "ZZHL - Feb archiving" at bounding box center [103, 266] width 75 height 8
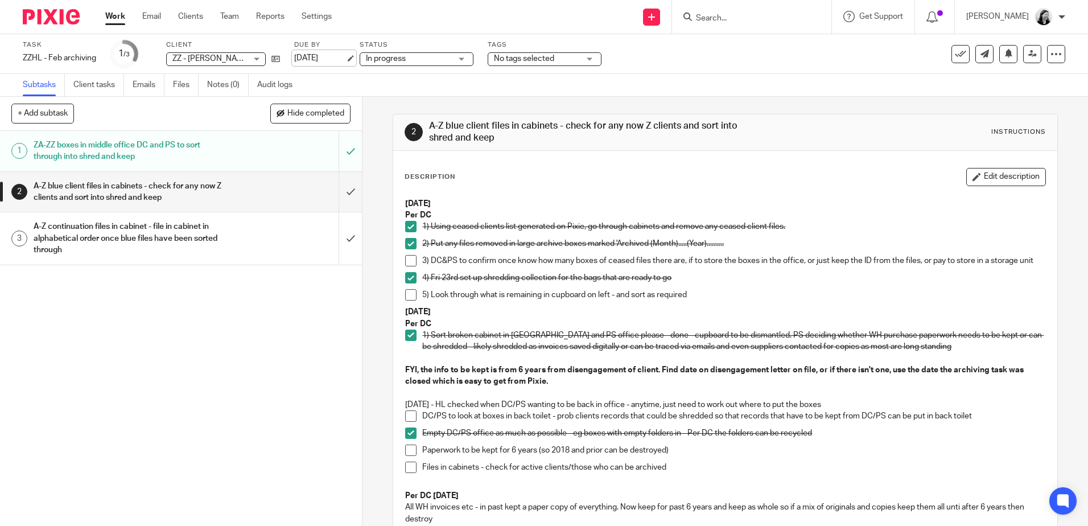
click at [329, 63] on link "[DATE]" at bounding box center [319, 58] width 51 height 12
click at [116, 16] on link "Work" at bounding box center [115, 16] width 20 height 11
